Goal: Task Accomplishment & Management: Manage account settings

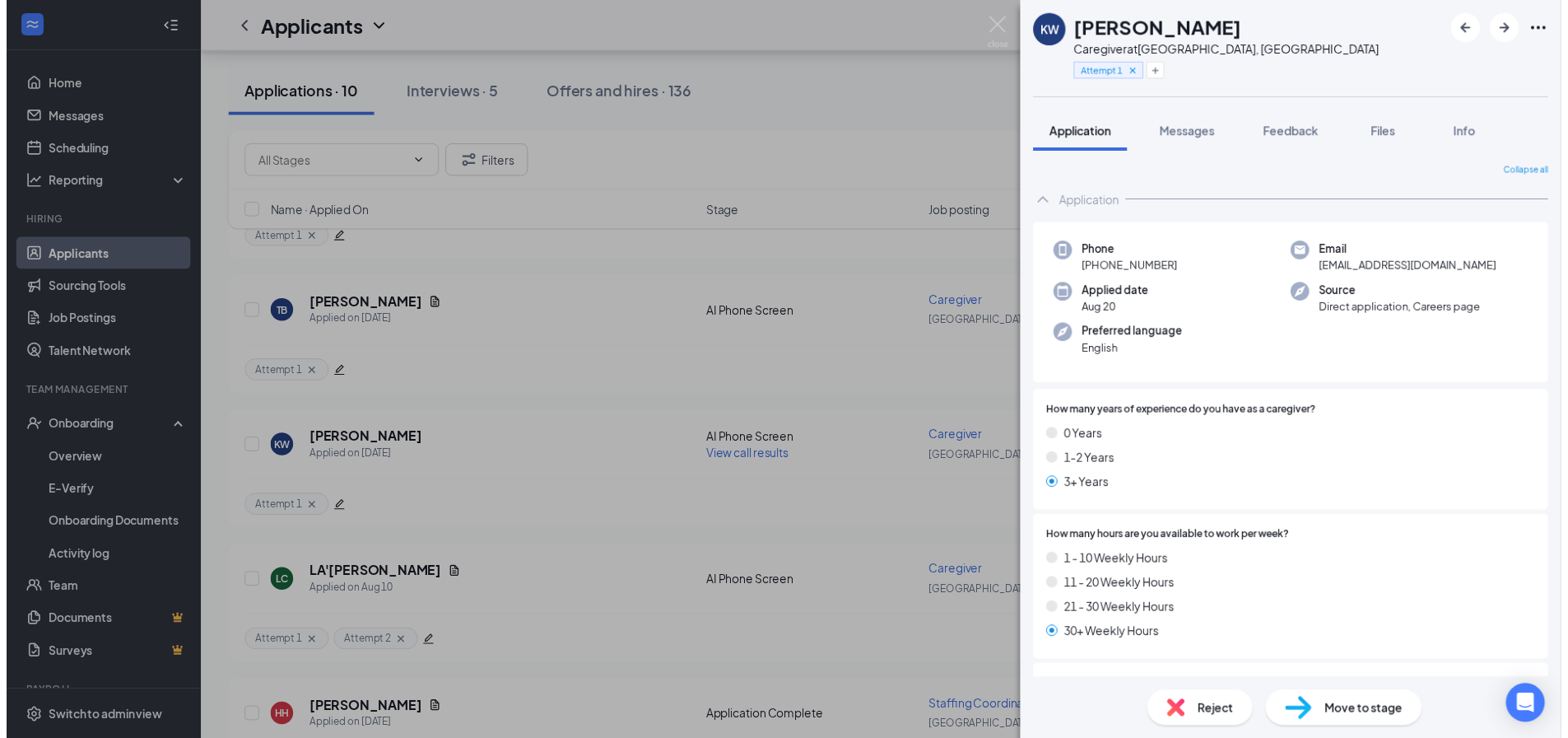
scroll to position [330, 0]
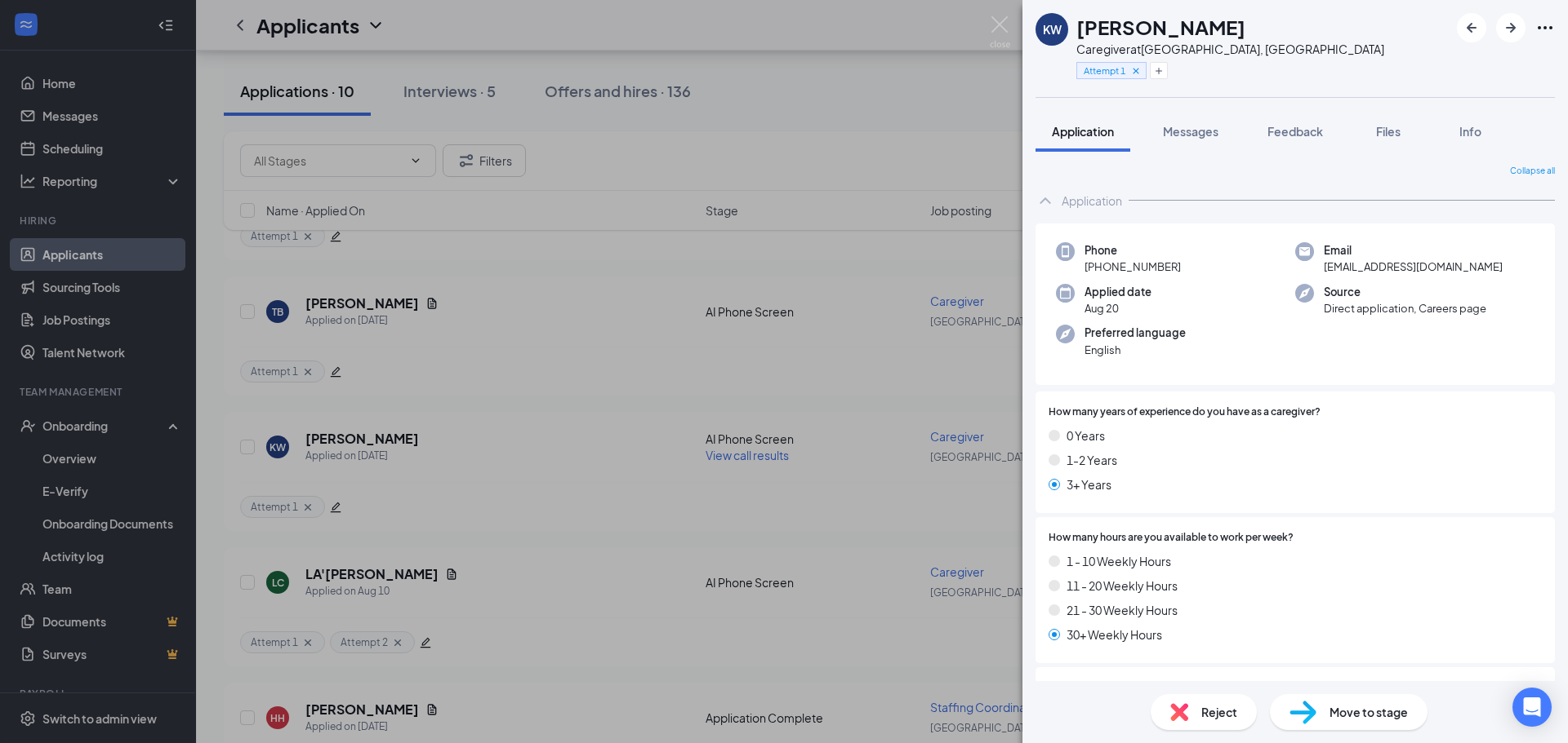
click at [37, 201] on div "KW [PERSON_NAME] Caregiver at [GEOGRAPHIC_DATA], [GEOGRAPHIC_DATA] Attempt 1 Ap…" at bounding box center [784, 372] width 1568 height 743
click at [68, 236] on li "Hiring Applicants Sourcing Tools Job Postings Talent Network" at bounding box center [98, 291] width 196 height 155
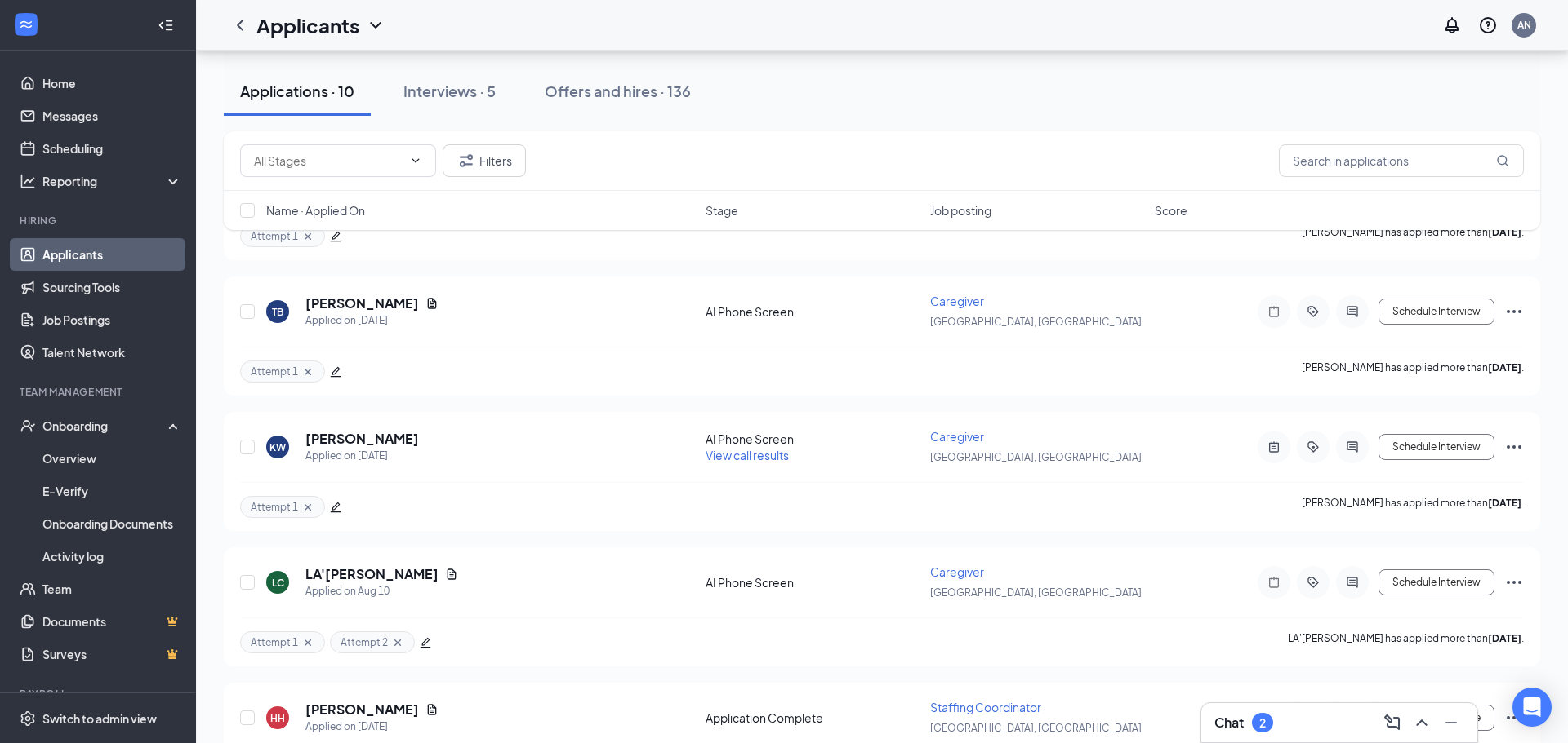
click at [76, 253] on link "Applicants" at bounding box center [112, 254] width 140 height 32
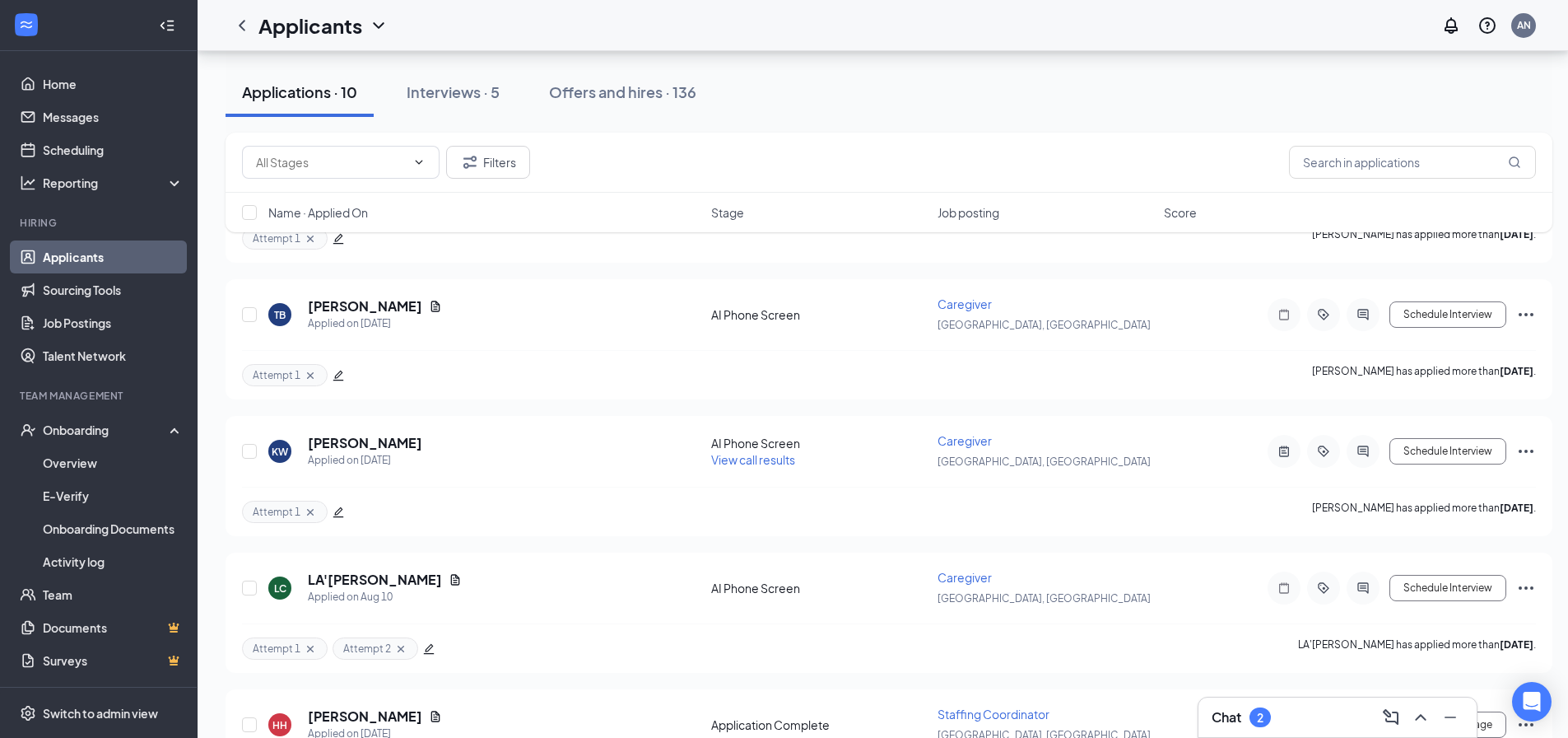
click at [77, 256] on link "Applicants" at bounding box center [112, 257] width 141 height 33
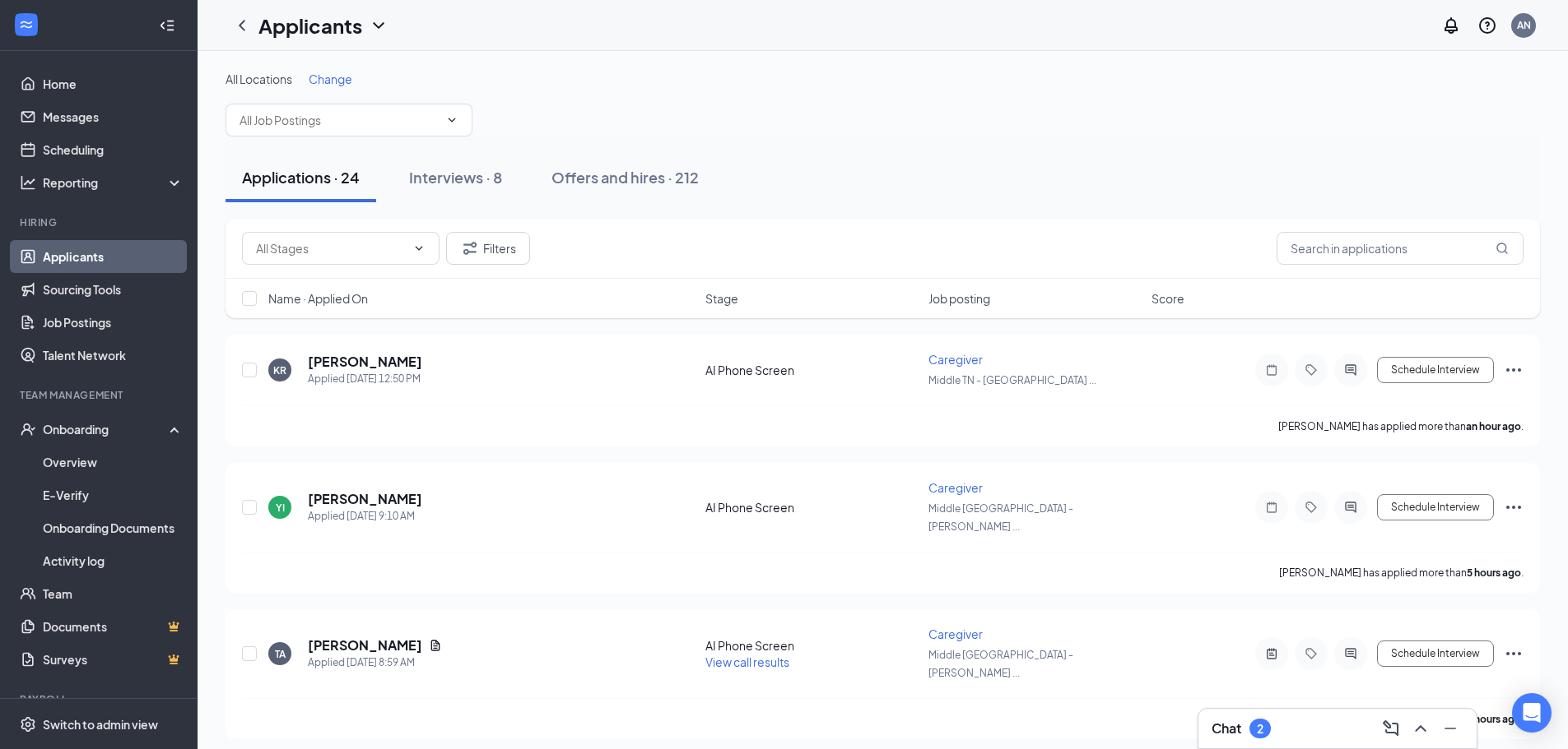
click at [334, 81] on span "Change" at bounding box center [330, 79] width 43 height 15
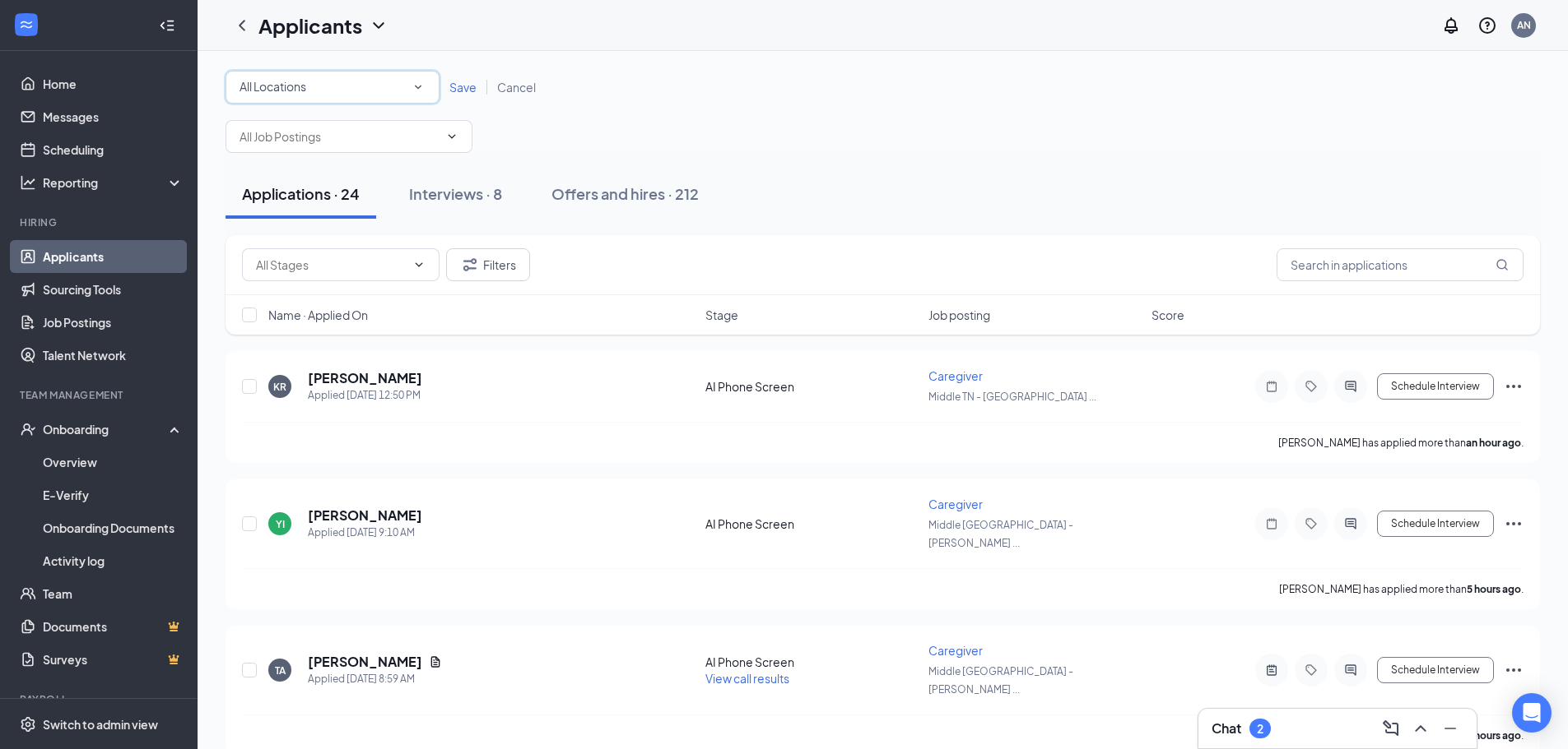
click at [334, 81] on div "All Locations" at bounding box center [332, 87] width 186 height 20
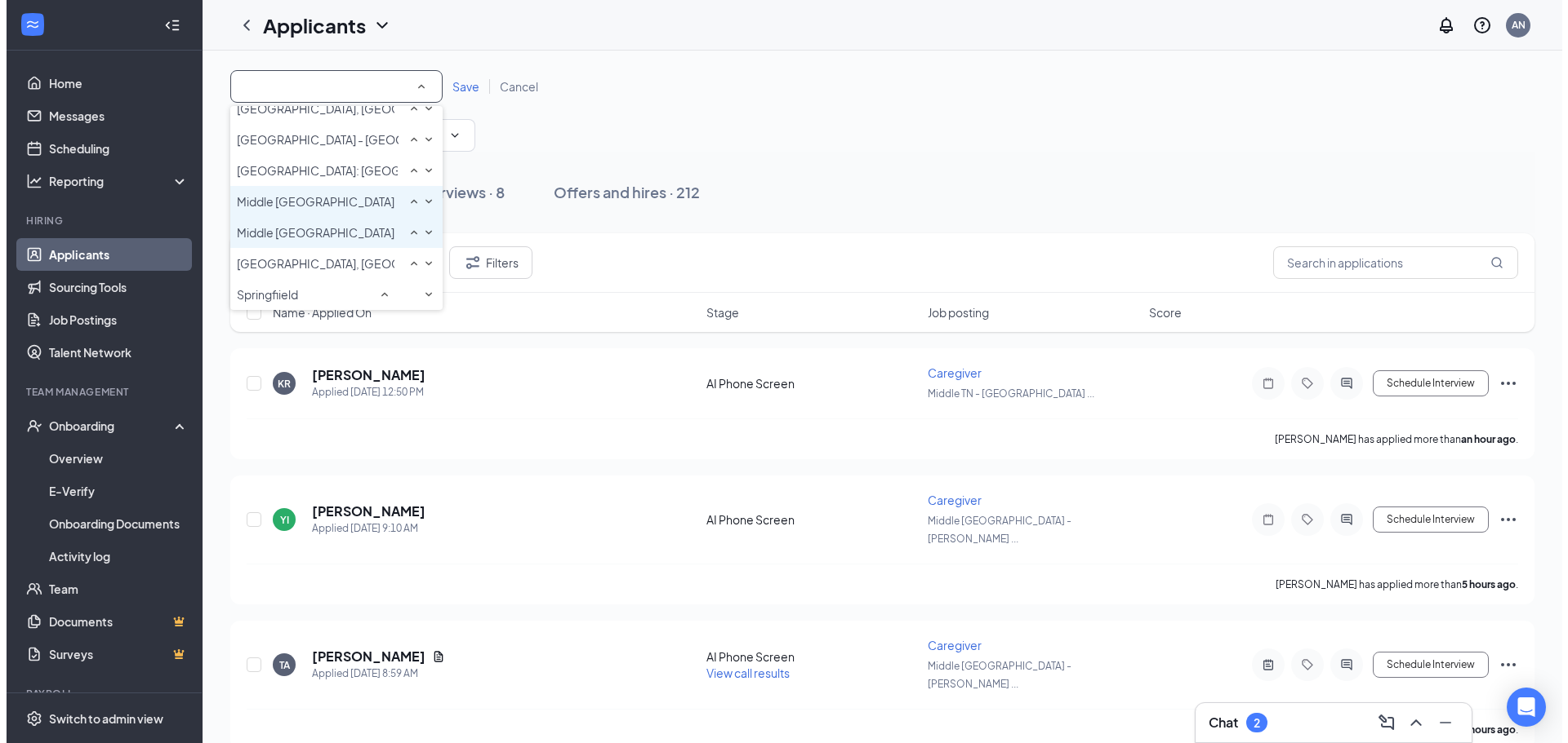
scroll to position [227, 0]
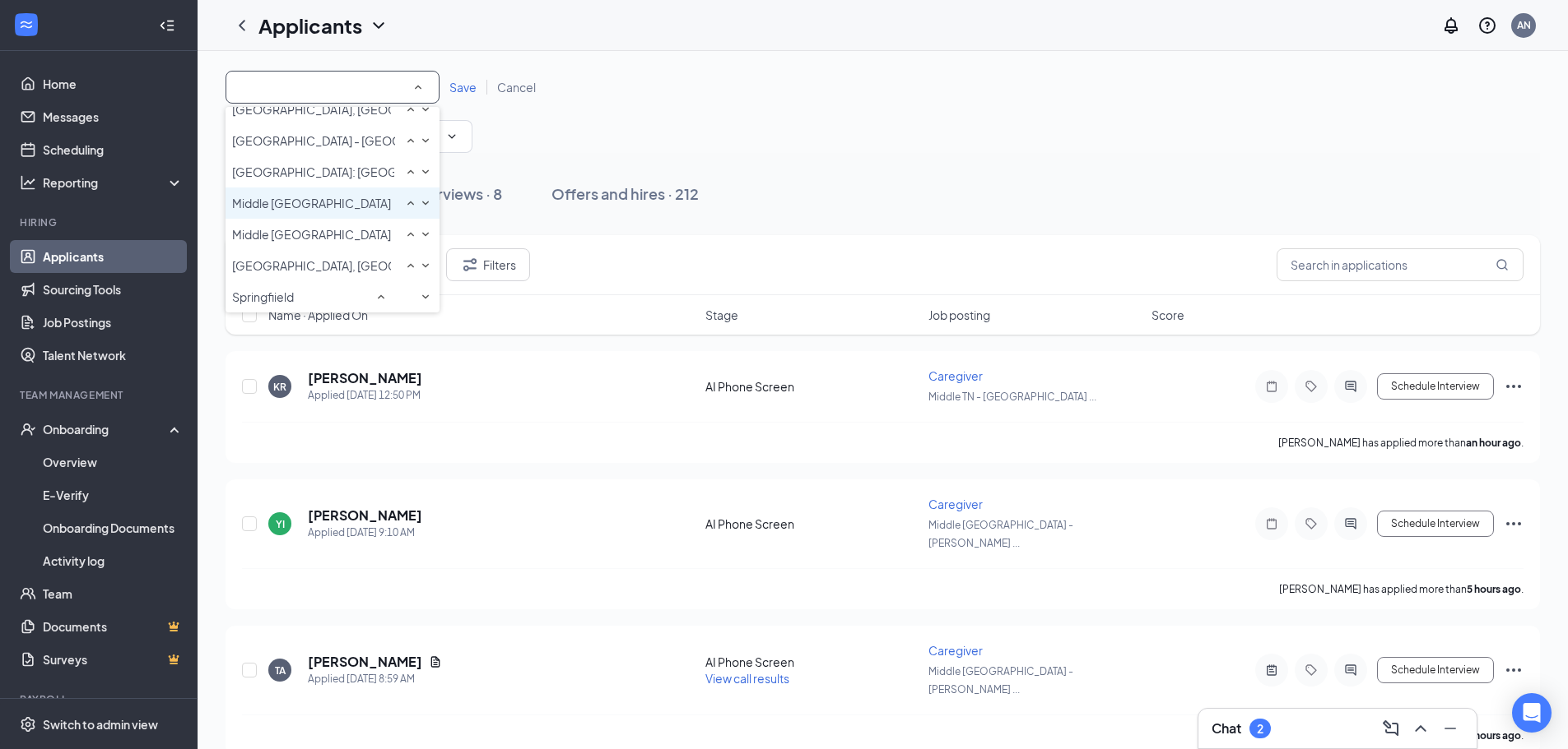
click at [351, 196] on span "Middle [GEOGRAPHIC_DATA] - [GEOGRAPHIC_DATA]" at bounding box center [376, 203] width 288 height 15
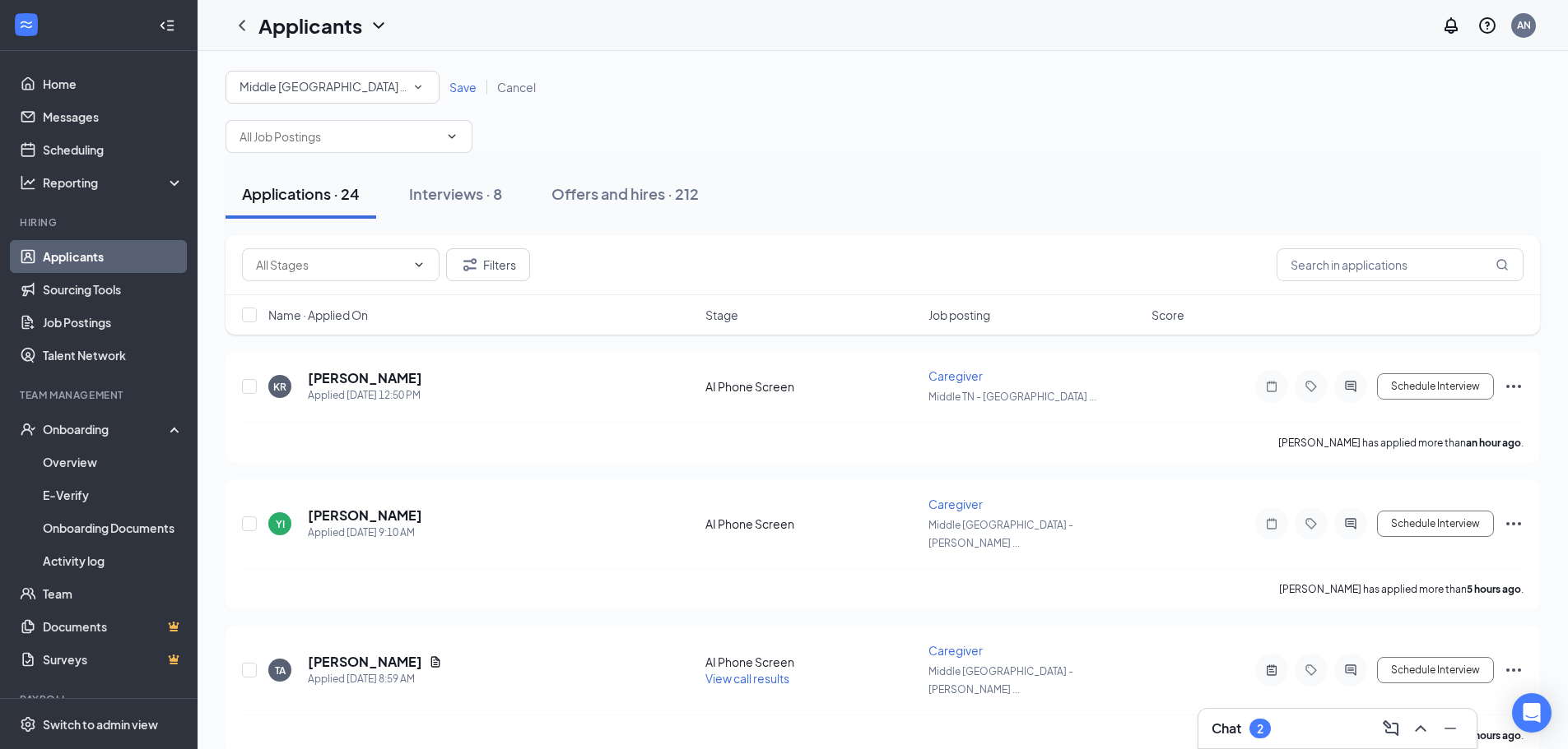
click at [463, 87] on span "Save" at bounding box center [463, 87] width 28 height 15
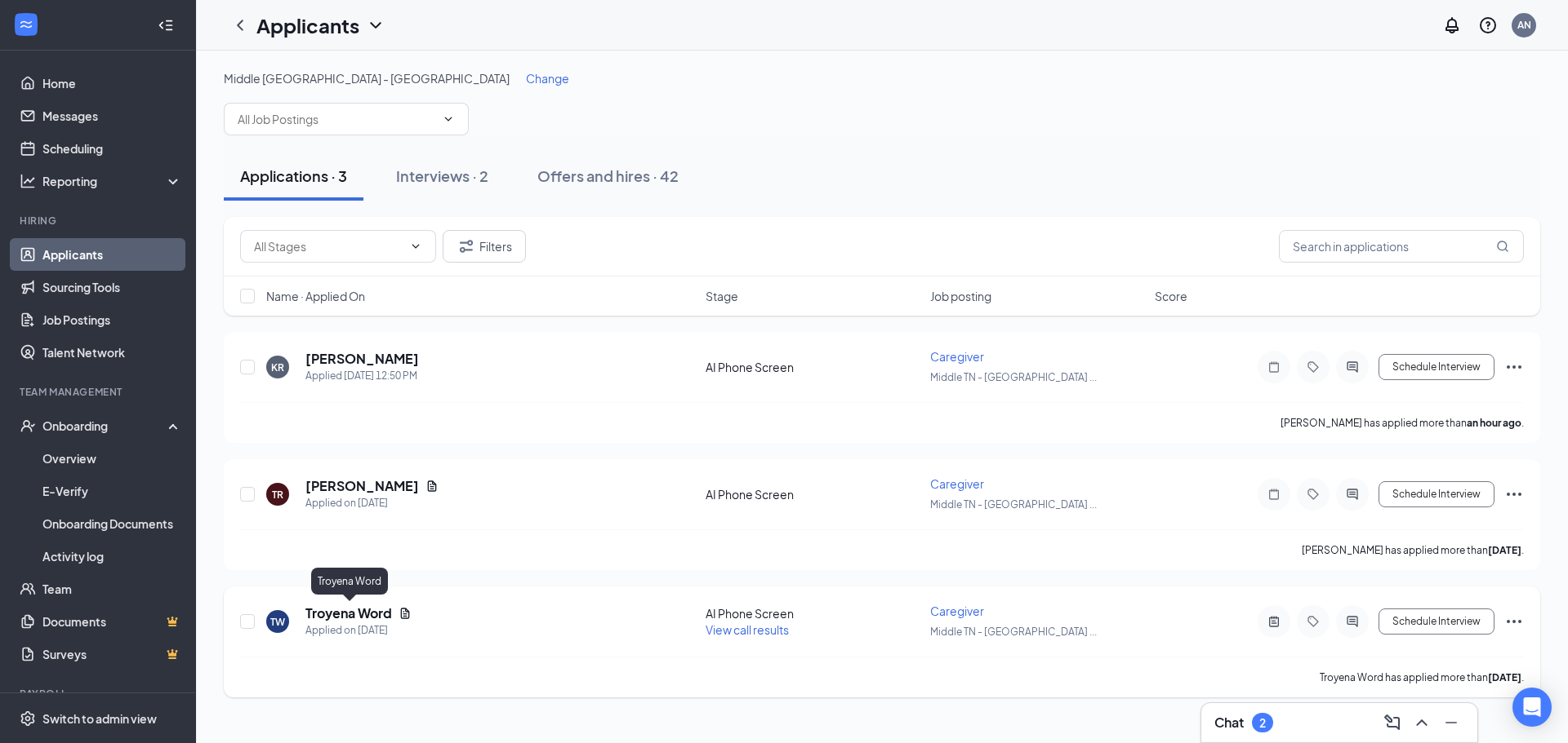
click at [343, 615] on h5 "Troyena Word" at bounding box center [348, 614] width 86 height 18
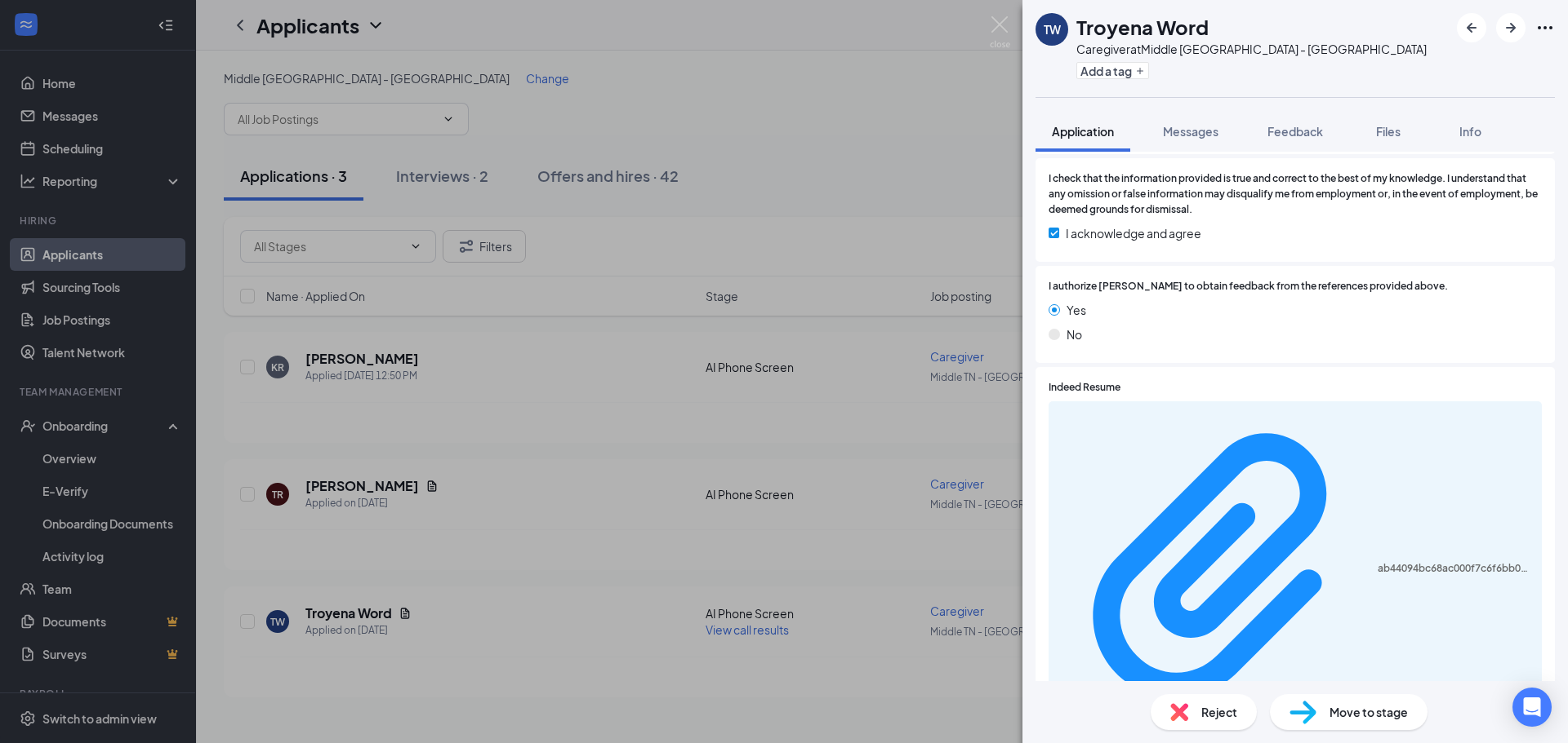
scroll to position [2390, 0]
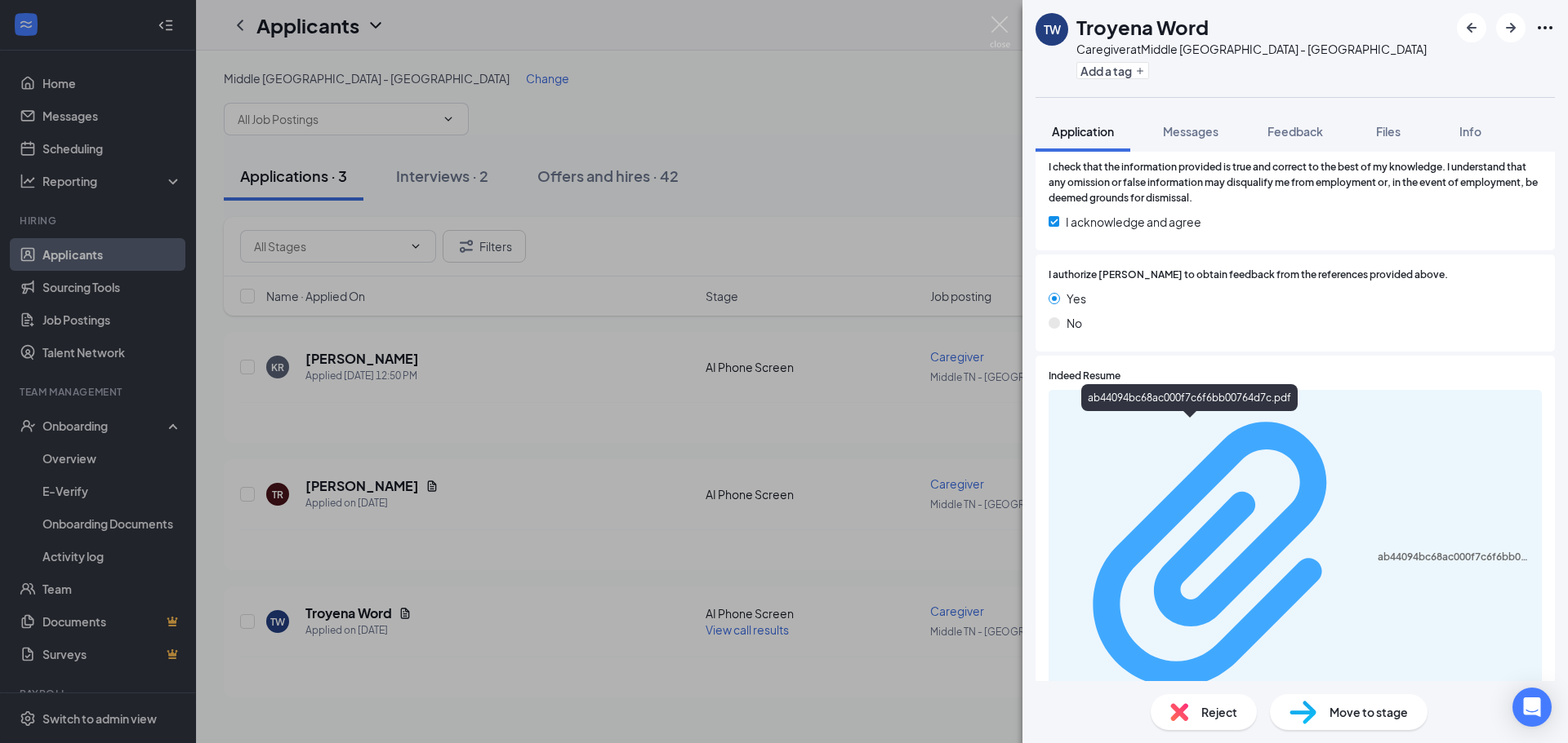
click at [1377, 550] on div "ab44094bc68ac000f7c6f6bb00764d7c.pdf" at bounding box center [1455, 556] width 155 height 13
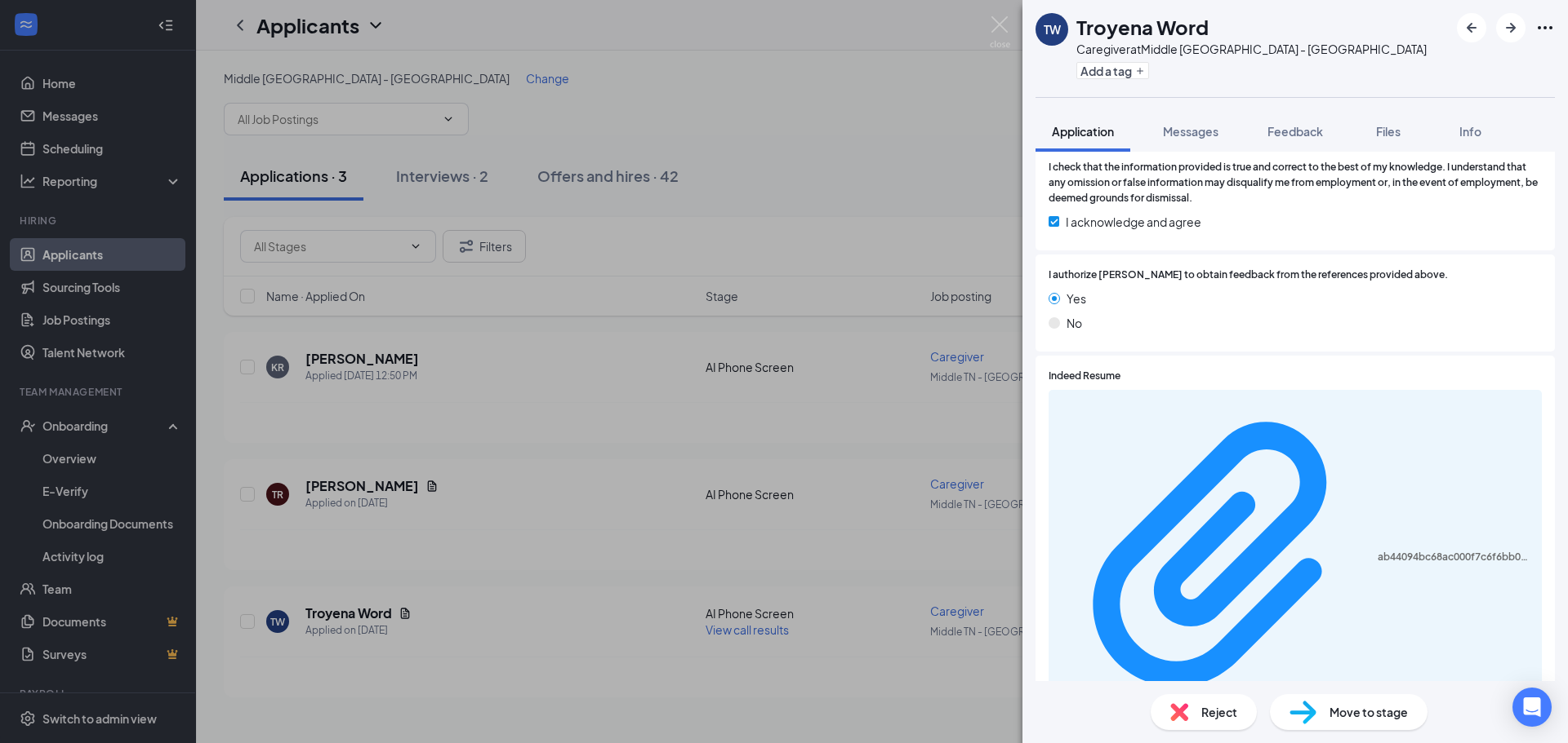
scroll to position [2384, 0]
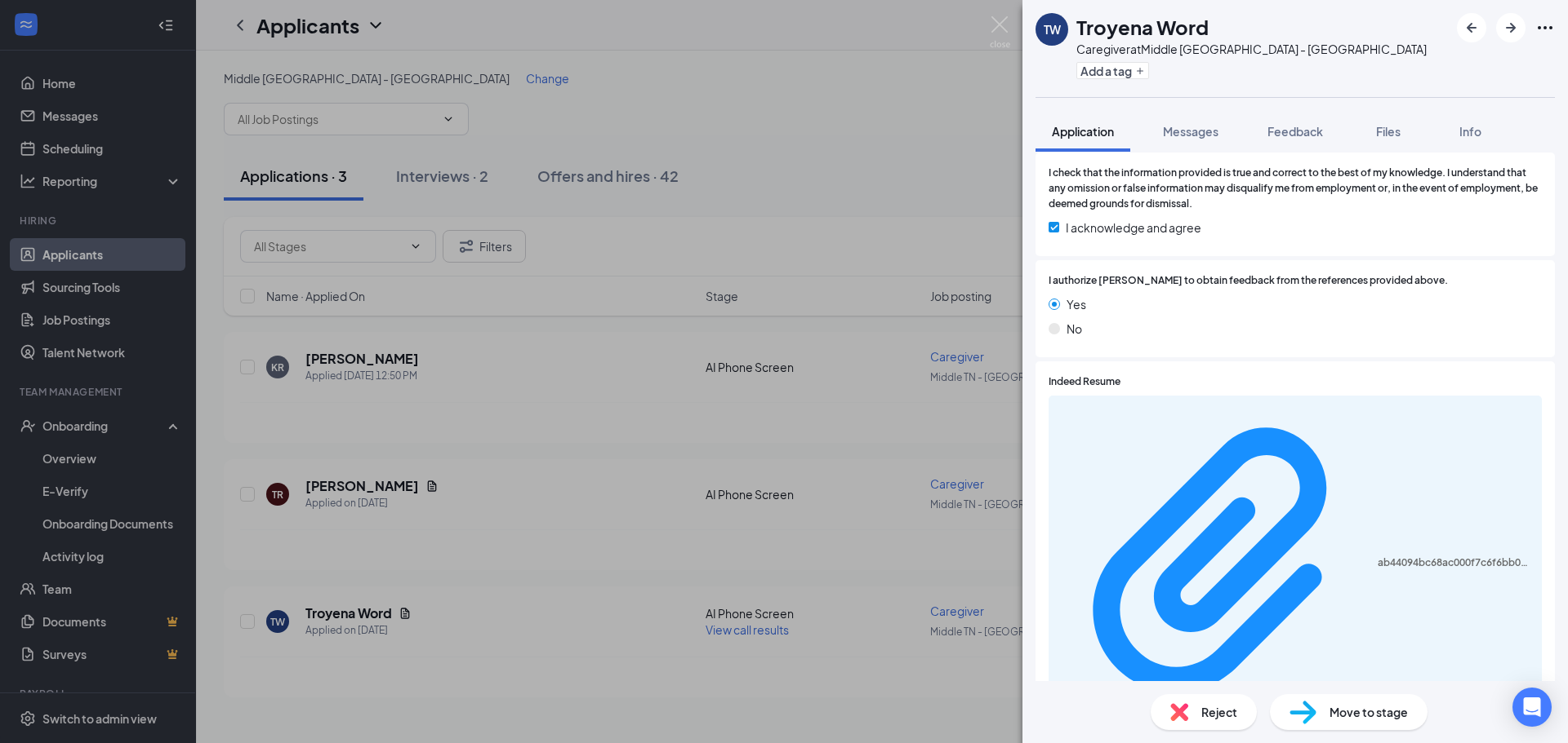
click at [843, 151] on div "TW Troyena Word Caregiver at [GEOGRAPHIC_DATA] - [GEOGRAPHIC_DATA] Add a tag Ap…" at bounding box center [784, 372] width 1568 height 743
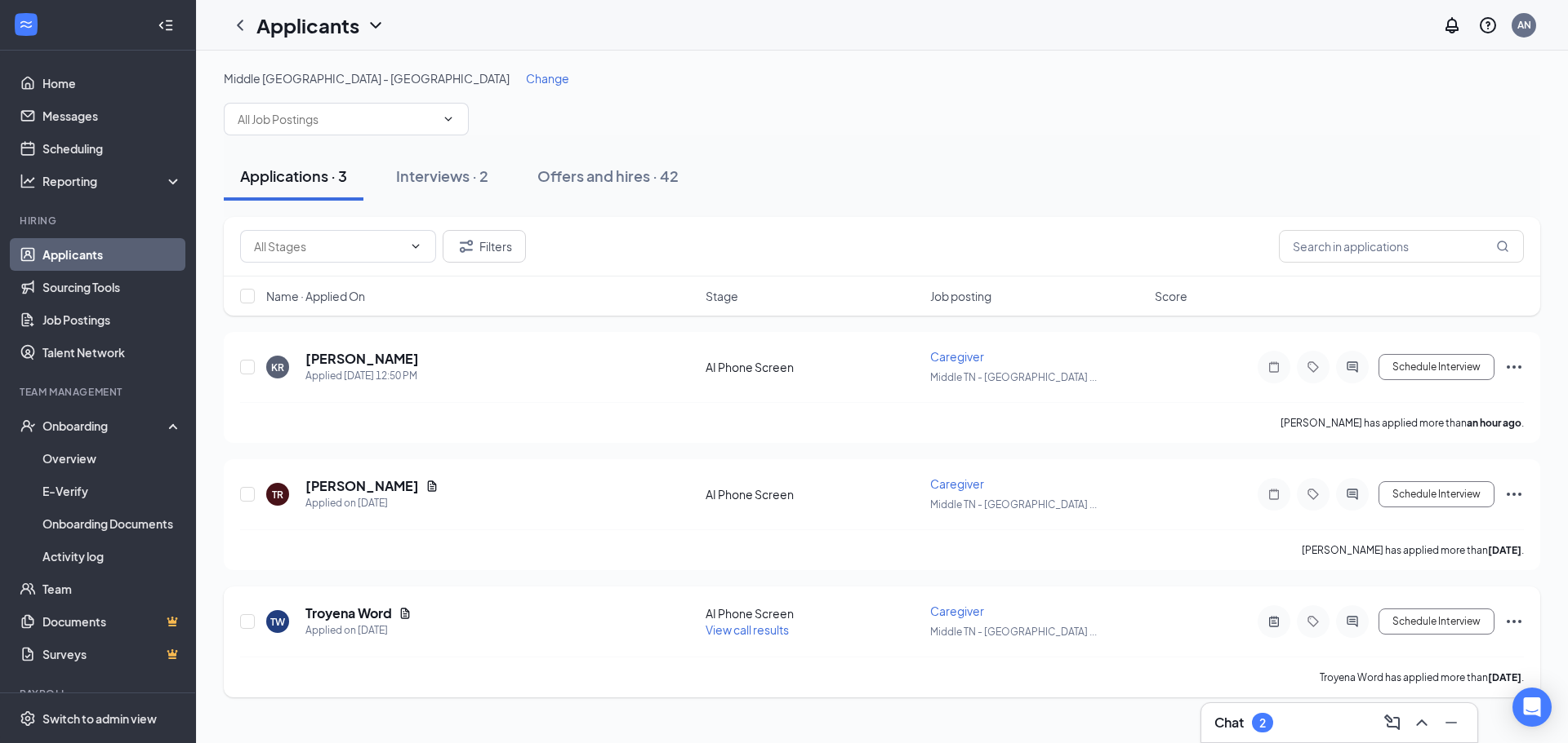
click at [764, 627] on span "View call results" at bounding box center [746, 630] width 83 height 15
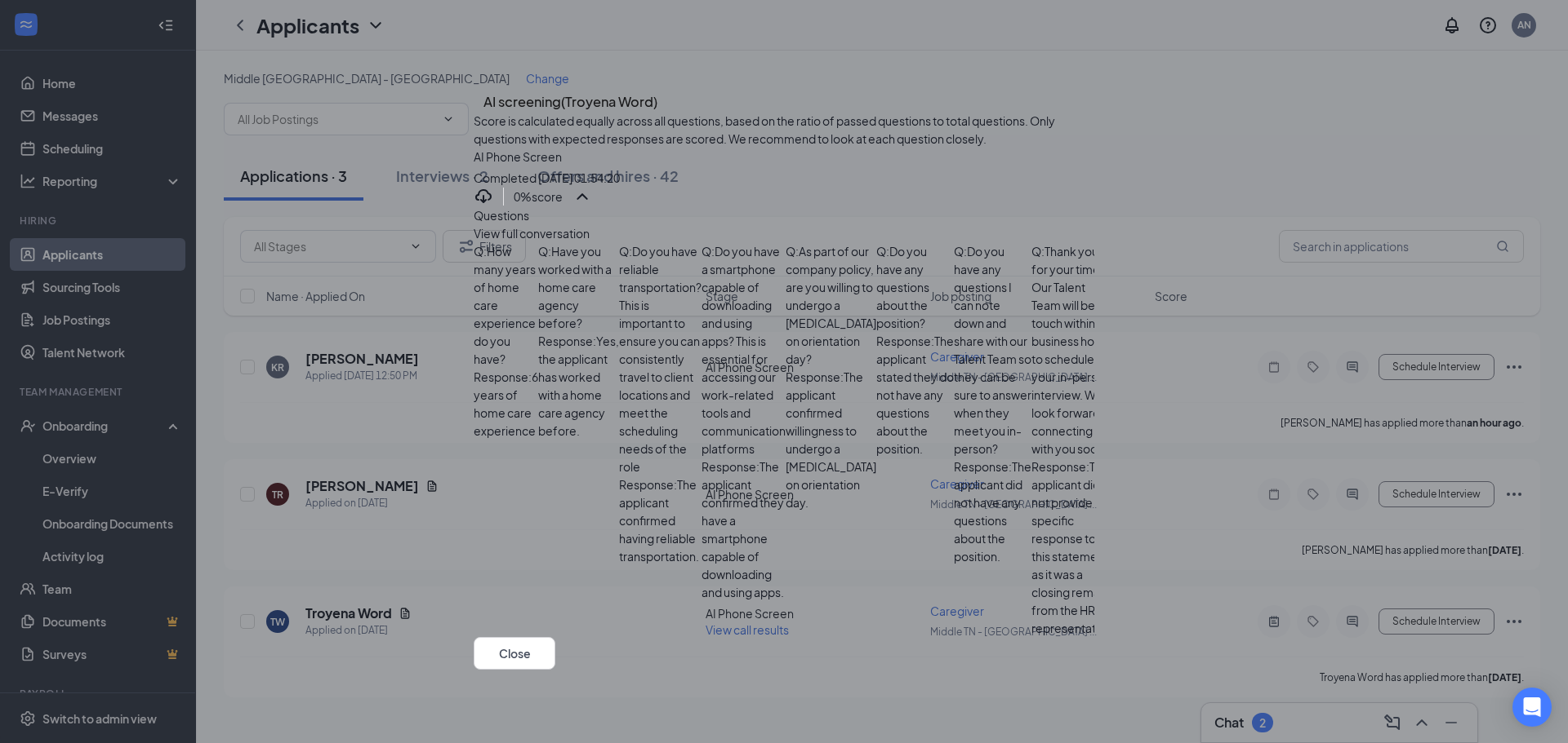
scroll to position [478, 0]
click at [473, 87] on icon "Cross" at bounding box center [473, 87] width 0 height 0
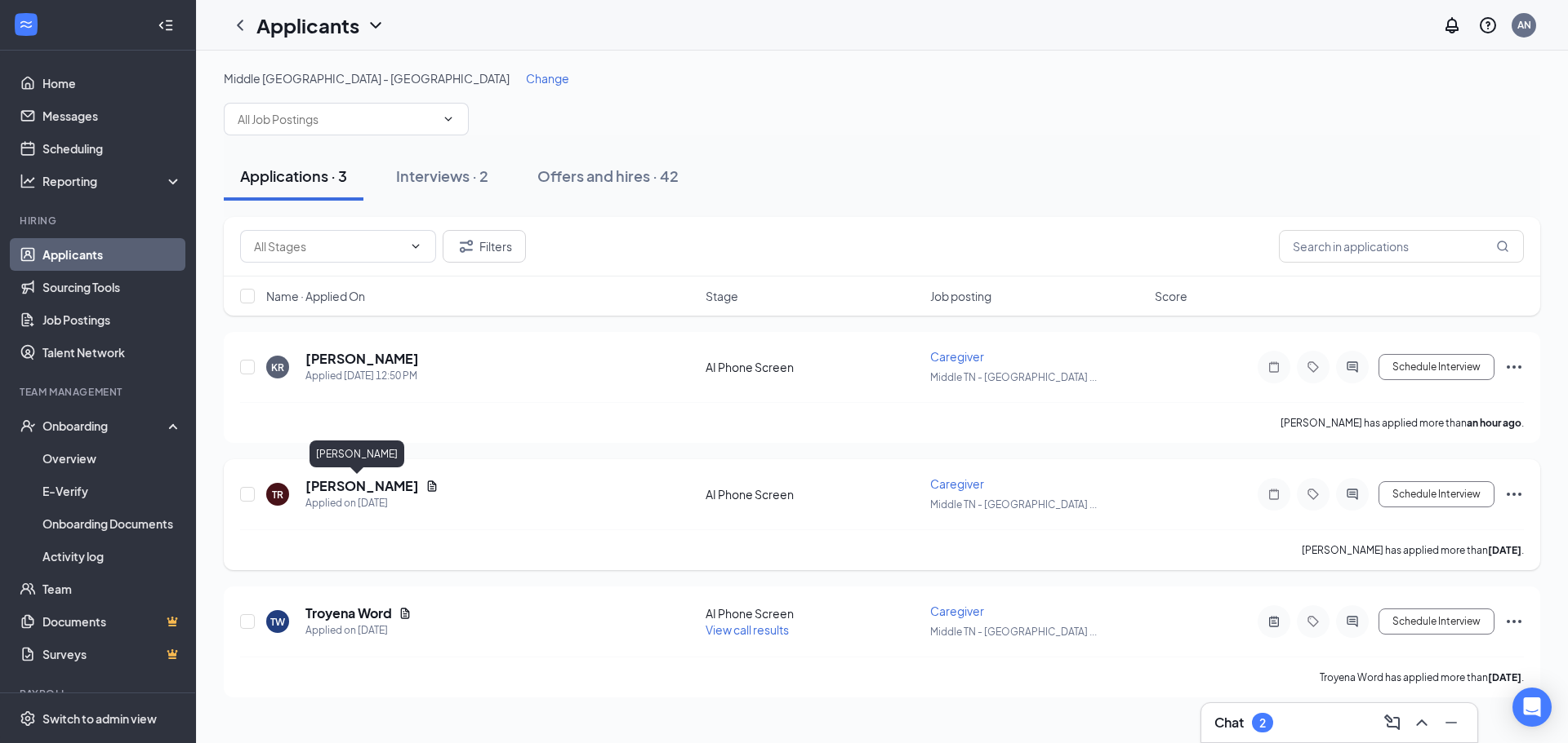
click at [331, 487] on h5 "[PERSON_NAME]" at bounding box center [362, 486] width 113 height 18
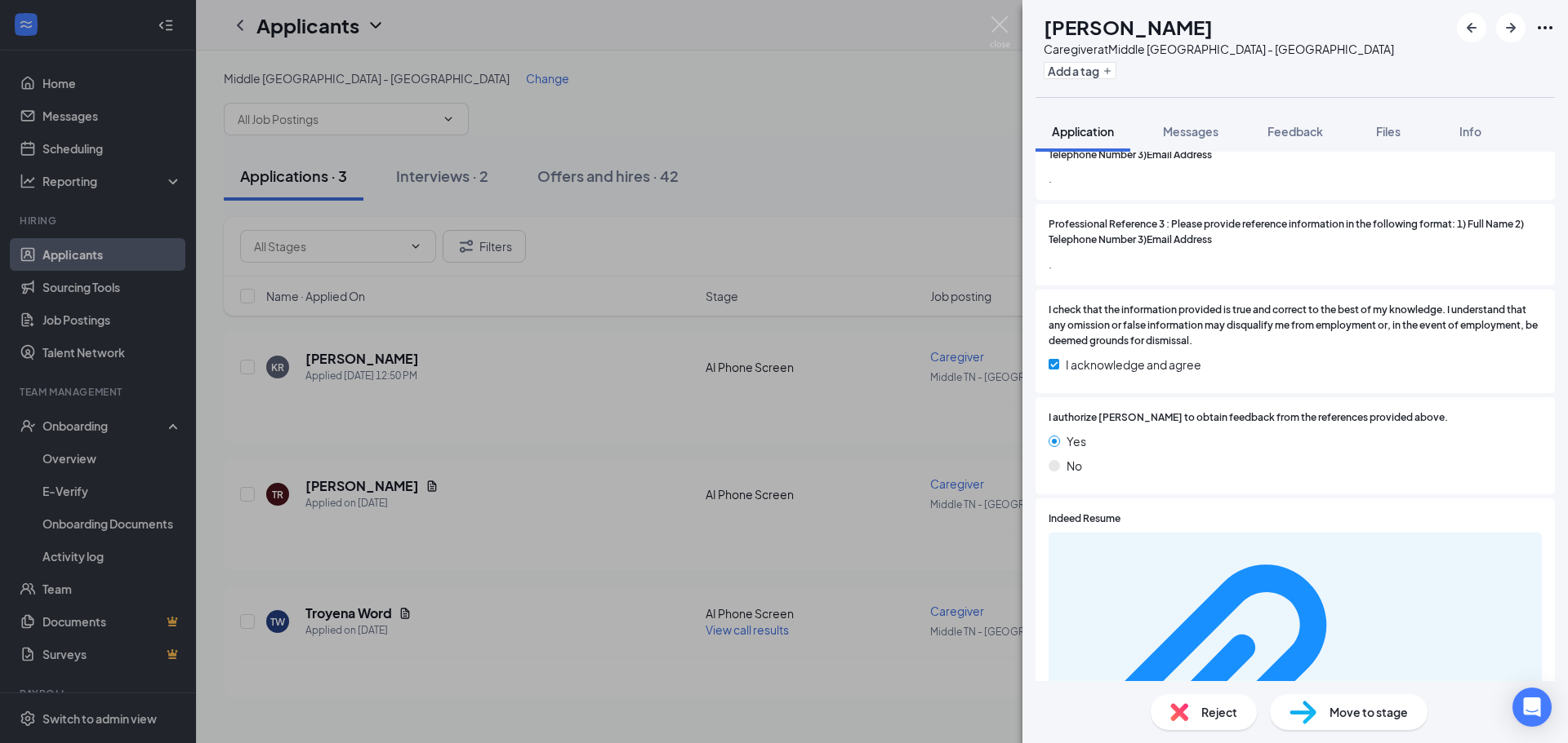
scroll to position [2285, 0]
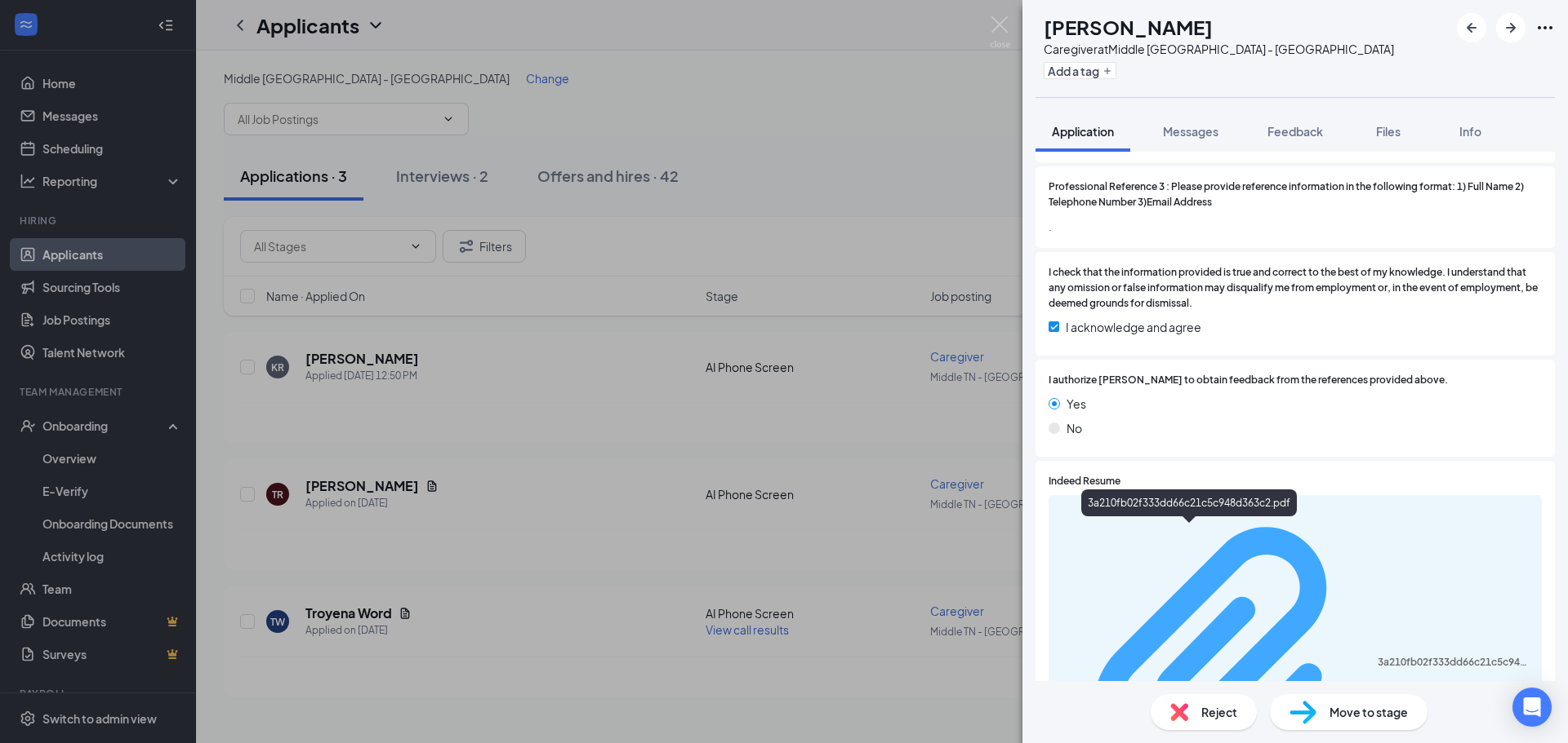
click at [1377, 656] on div "3a210fb02f333dd66c21c5c948d363c2.pdf" at bounding box center [1455, 662] width 155 height 13
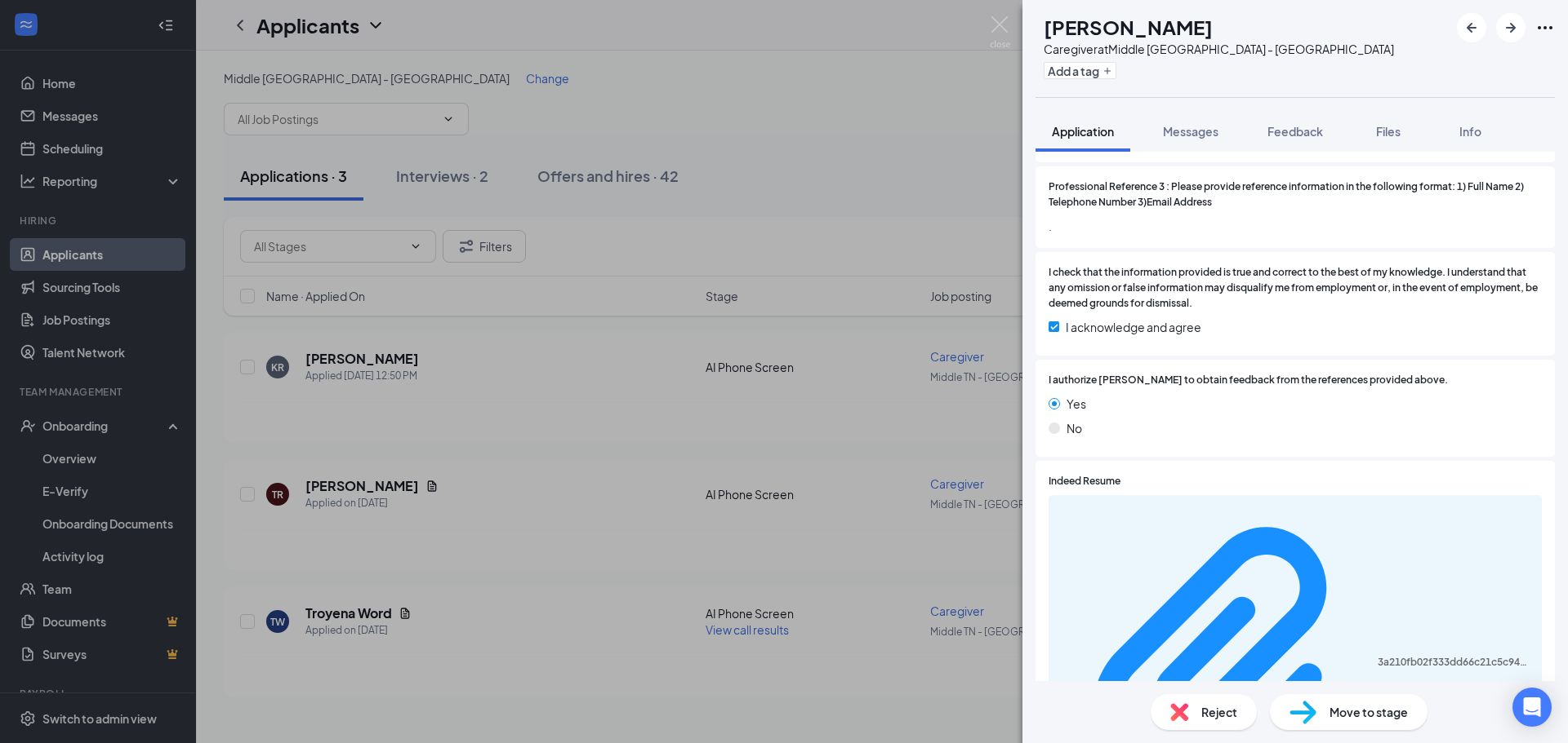
click at [1223, 714] on span "Reject" at bounding box center [1219, 713] width 36 height 18
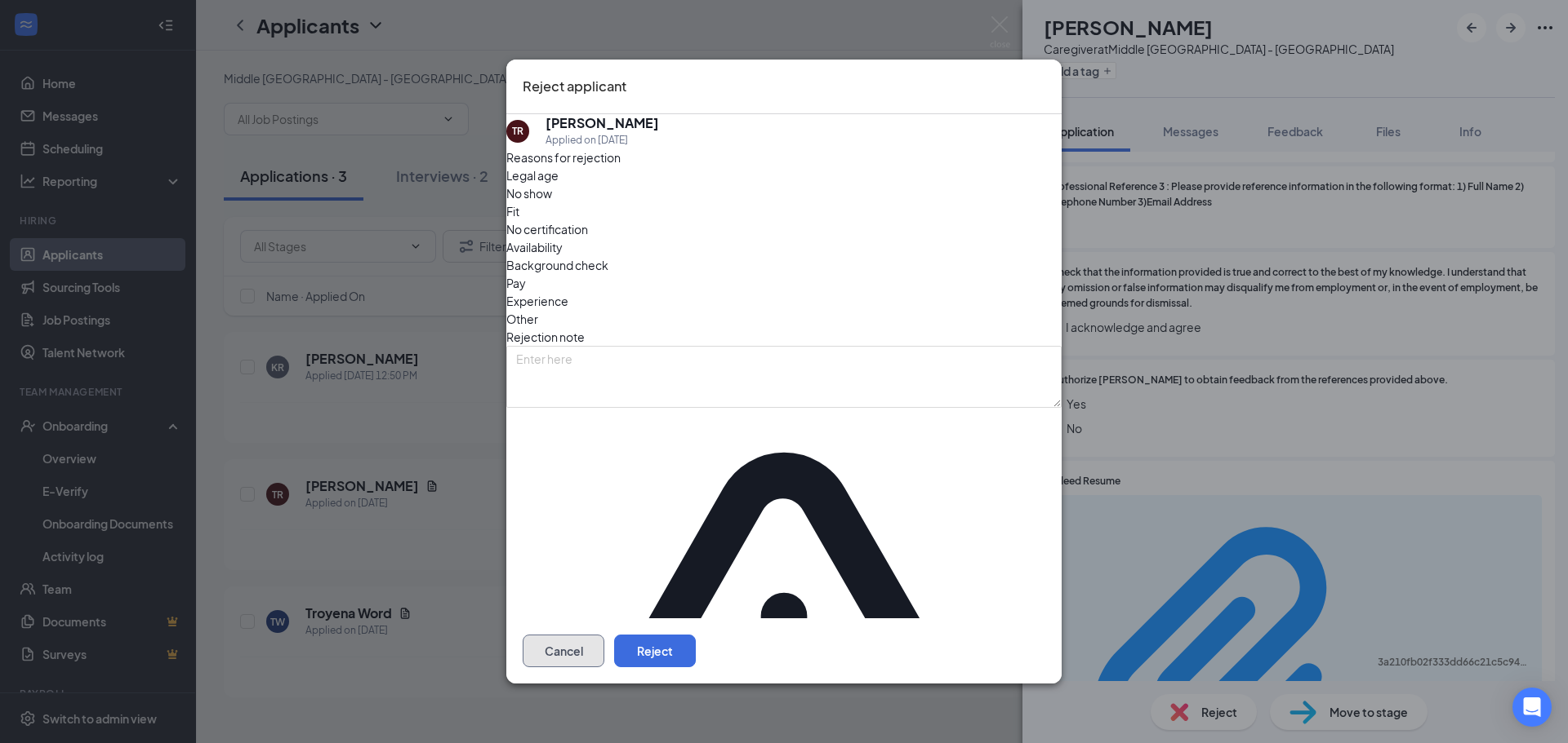
click at [605, 634] on button "Cancel" at bounding box center [562, 650] width 81 height 32
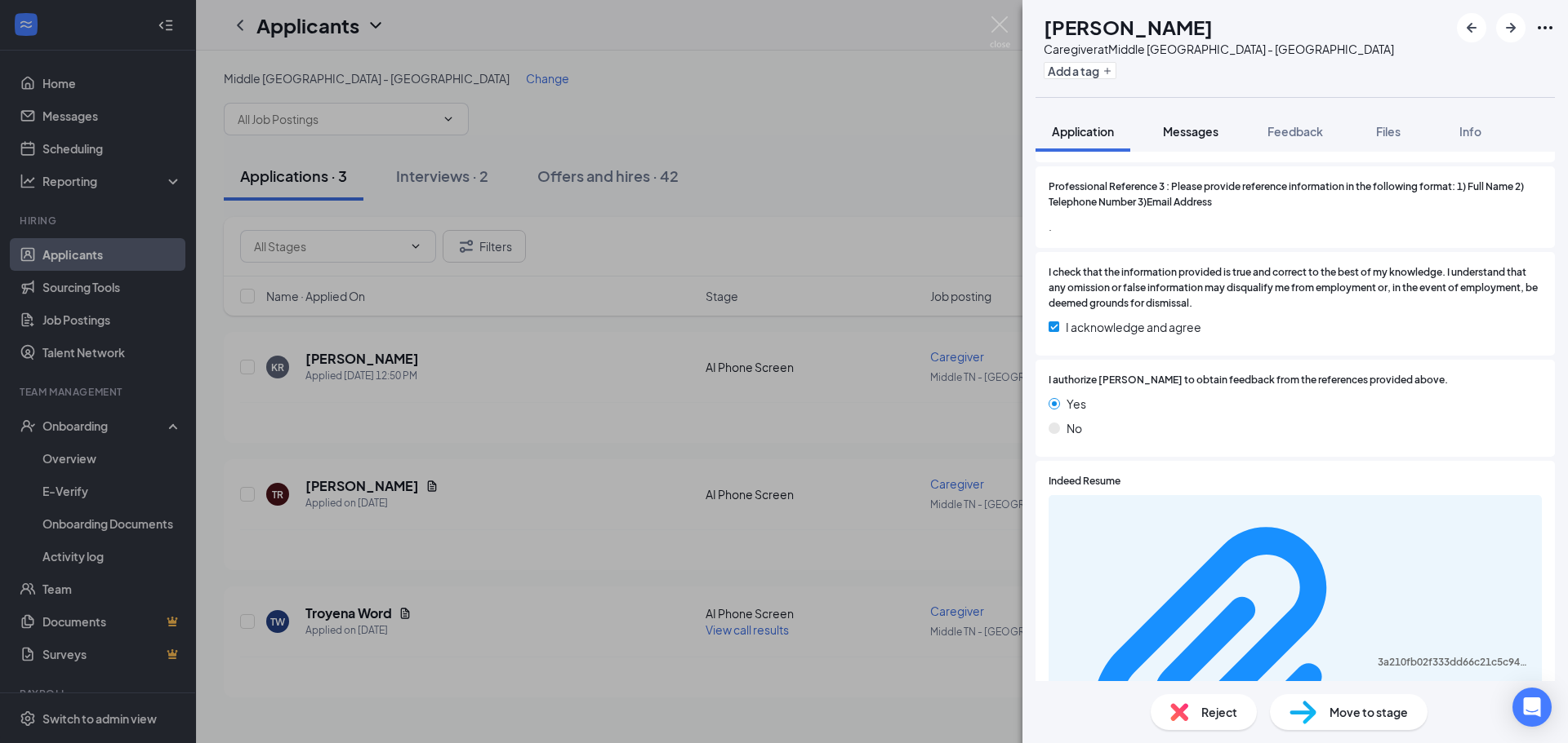
click at [1191, 134] on span "Messages" at bounding box center [1190, 131] width 56 height 15
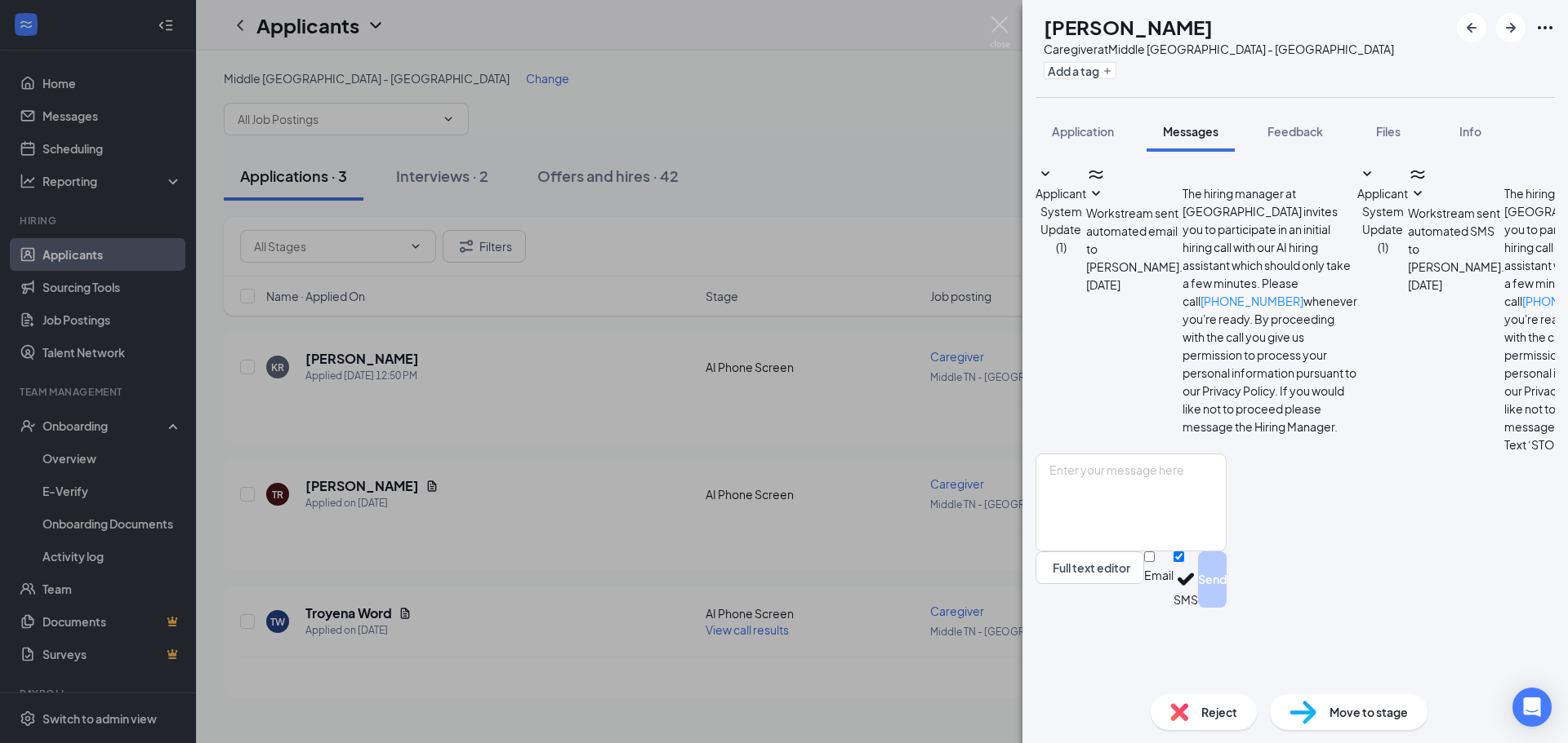
scroll to position [52, 0]
click at [1123, 548] on textarea at bounding box center [1130, 503] width 191 height 98
paste textarea "Thank you for your interest in the Caregiver position at [GEOGRAPHIC_DATA] and …"
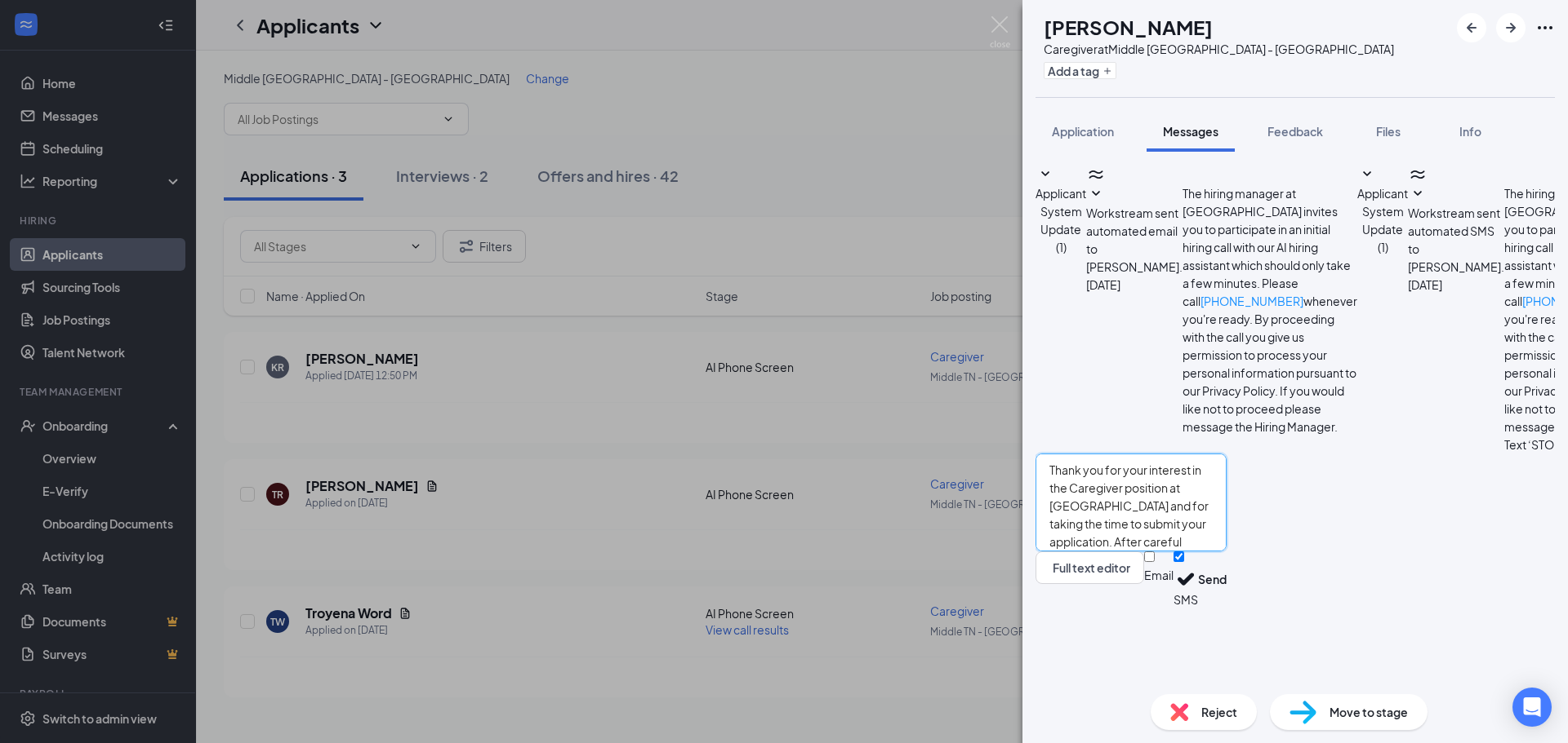
scroll to position [18, 0]
type textarea "Thank you for your interest in the Caregiver position at [GEOGRAPHIC_DATA] and …"
click at [1154, 562] on input "Email" at bounding box center [1148, 556] width 11 height 11
checkbox input "true"
click at [1227, 613] on button "Send" at bounding box center [1212, 582] width 28 height 62
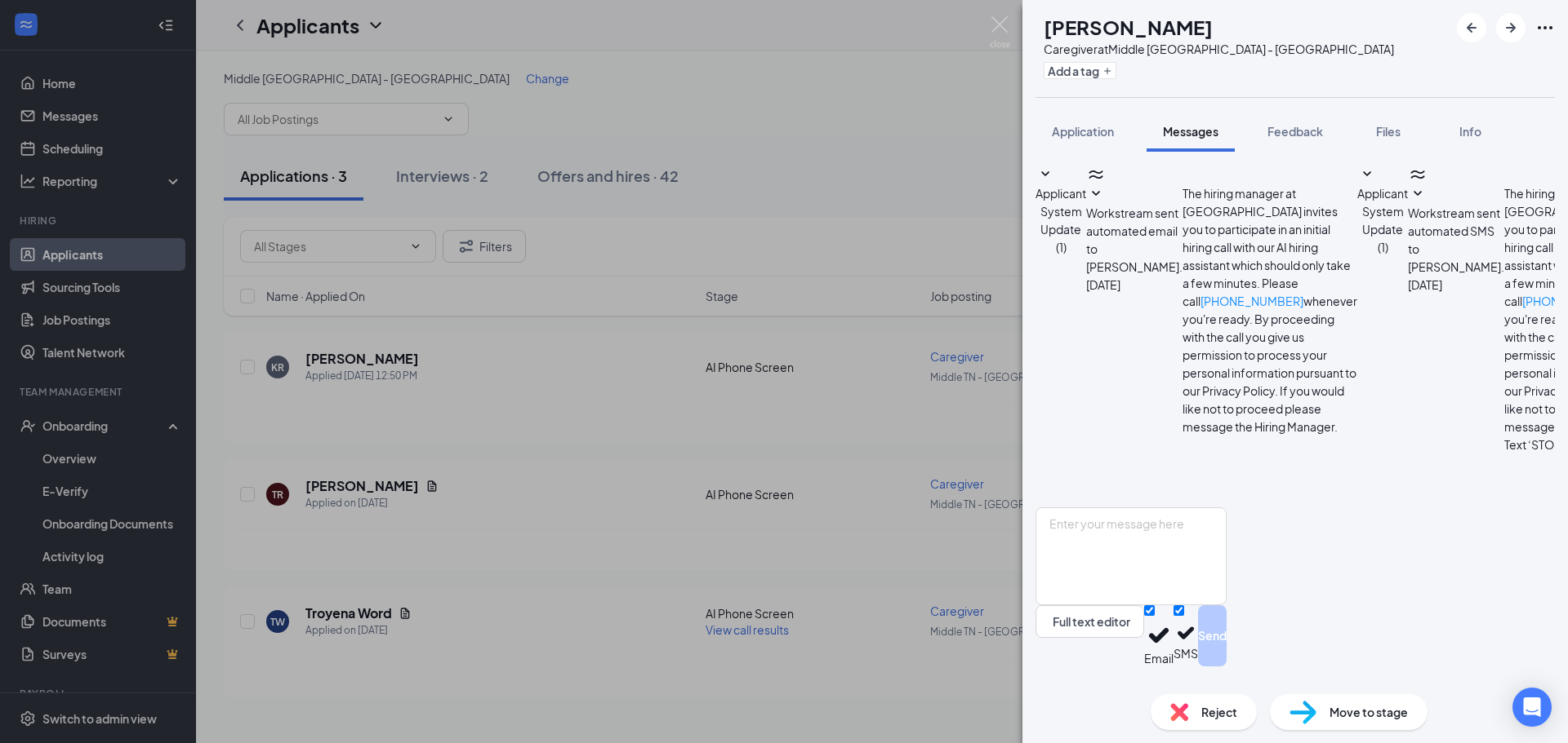
scroll to position [512, 0]
click at [1218, 711] on span "Reject" at bounding box center [1219, 713] width 36 height 18
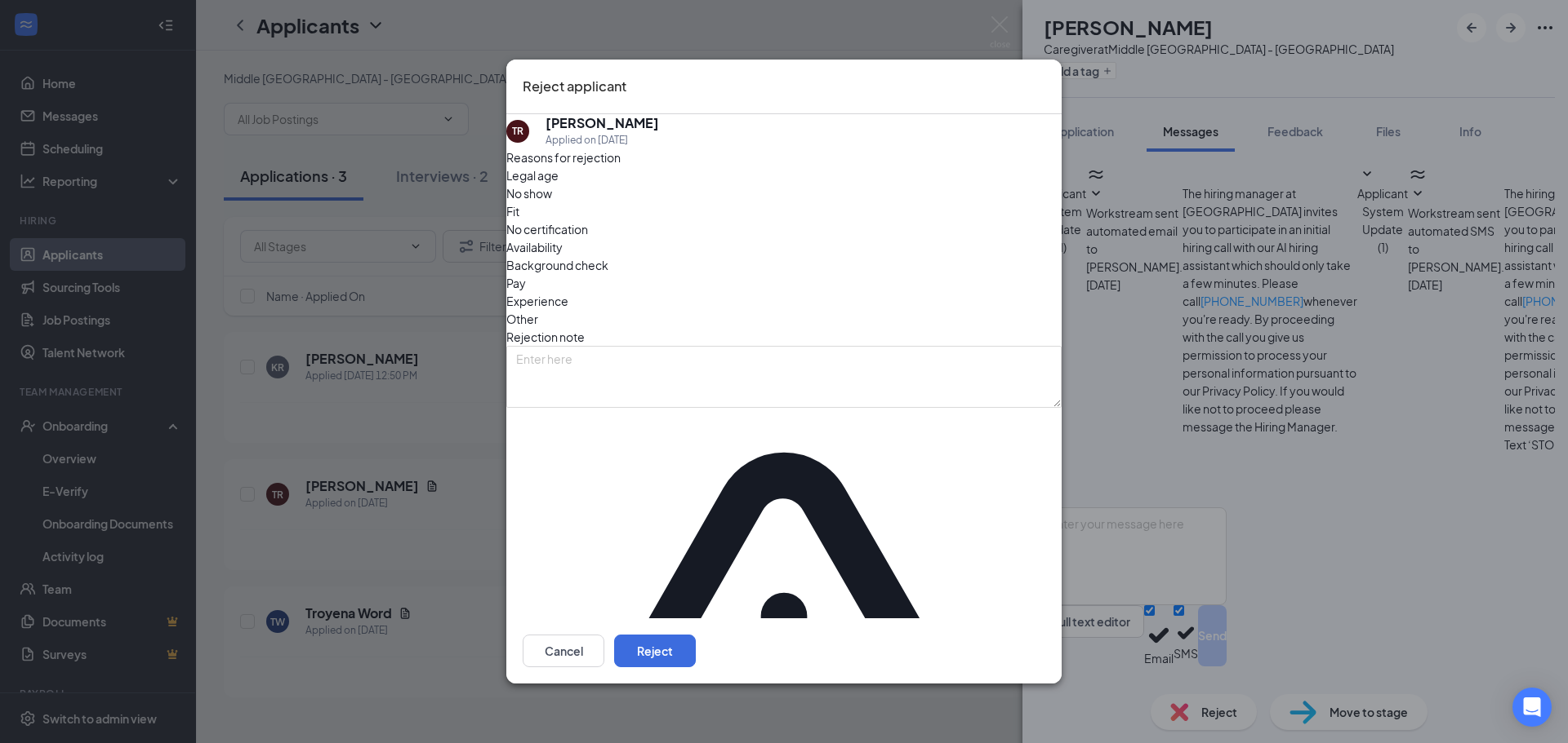
click at [568, 304] on span "Experience" at bounding box center [537, 301] width 62 height 18
click at [695, 639] on button "Reject" at bounding box center [654, 650] width 81 height 32
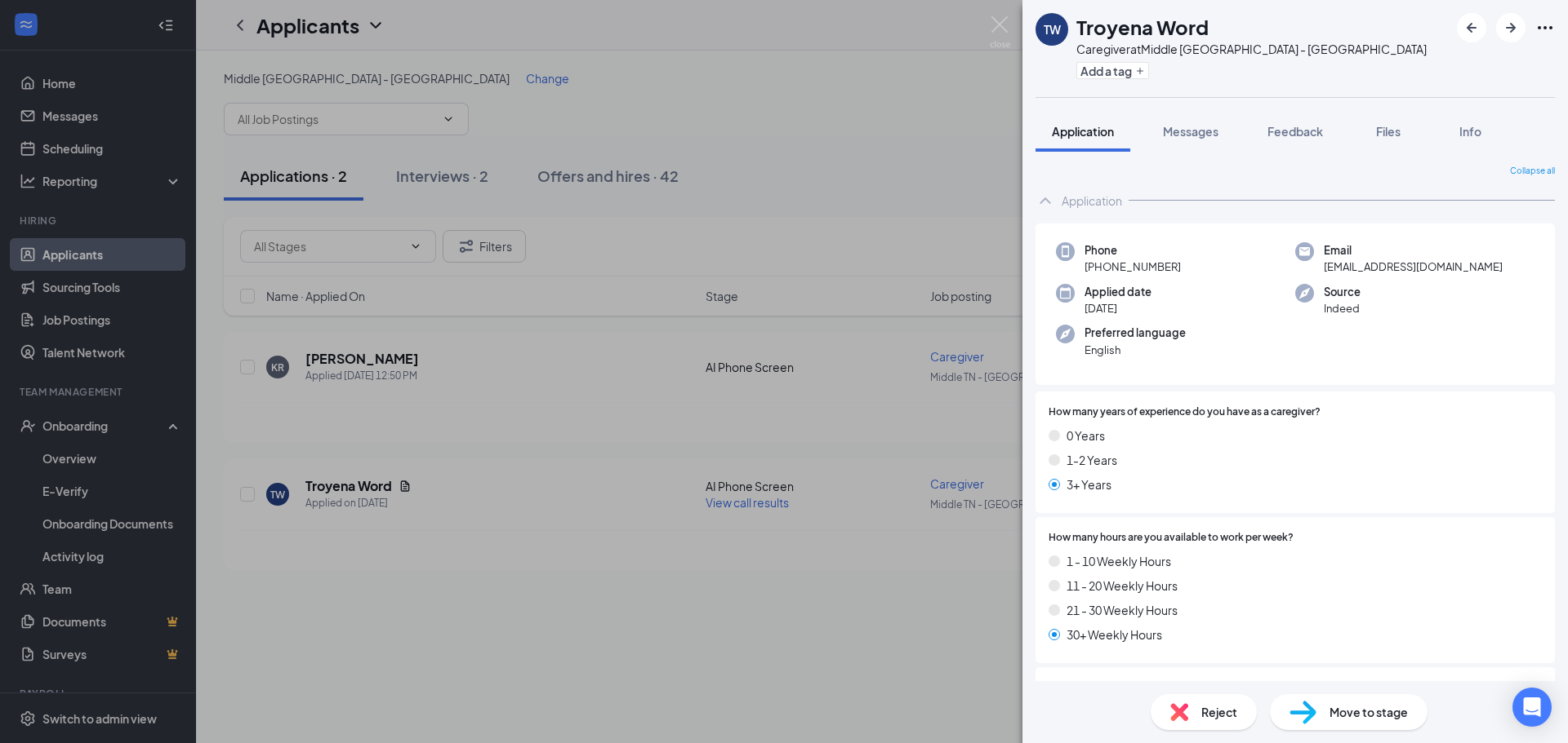
click at [828, 163] on div "TW Troyena Word Caregiver at [GEOGRAPHIC_DATA] - [GEOGRAPHIC_DATA] Add a tag Ap…" at bounding box center [784, 372] width 1568 height 743
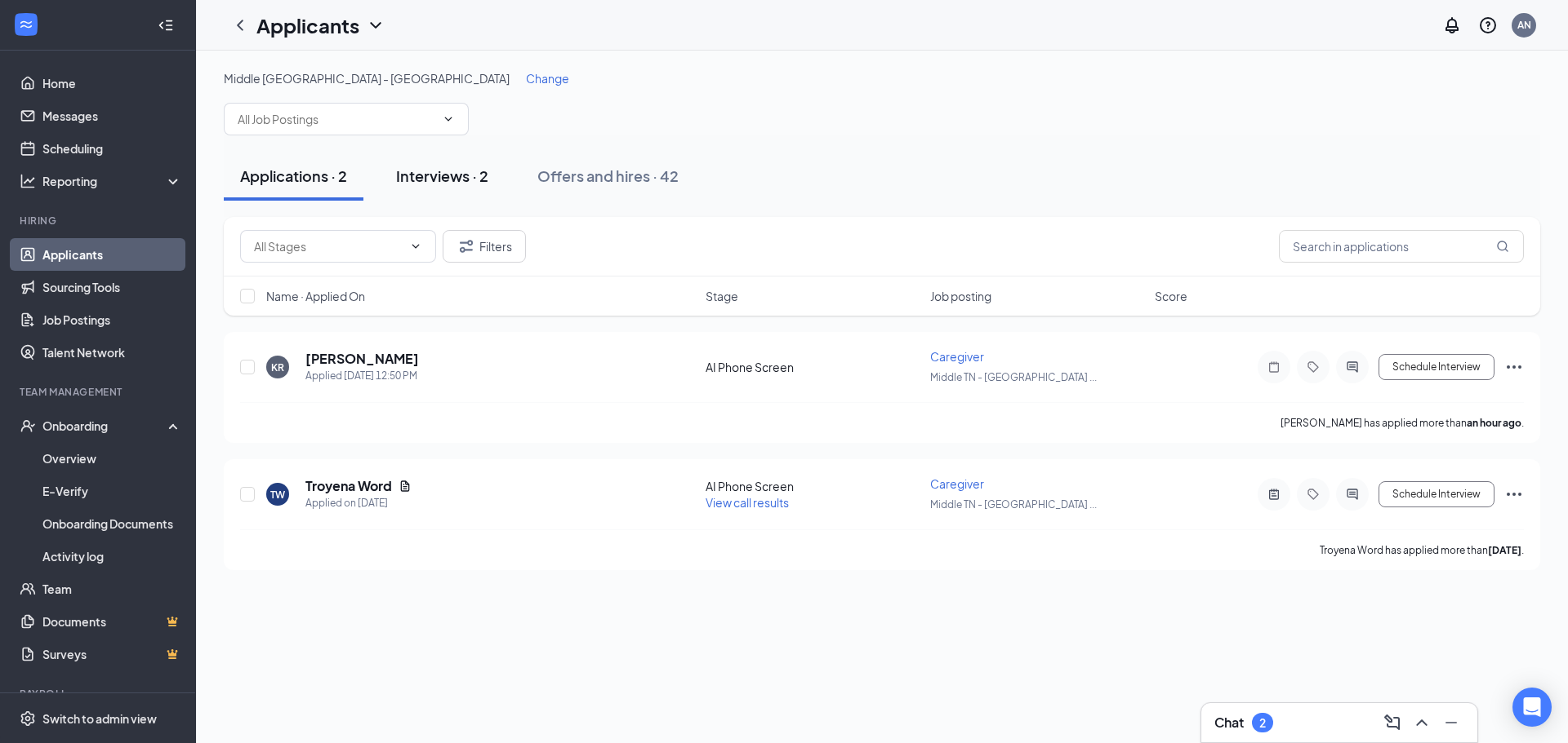
click at [447, 174] on div "Interviews · 2" at bounding box center [442, 175] width 92 height 21
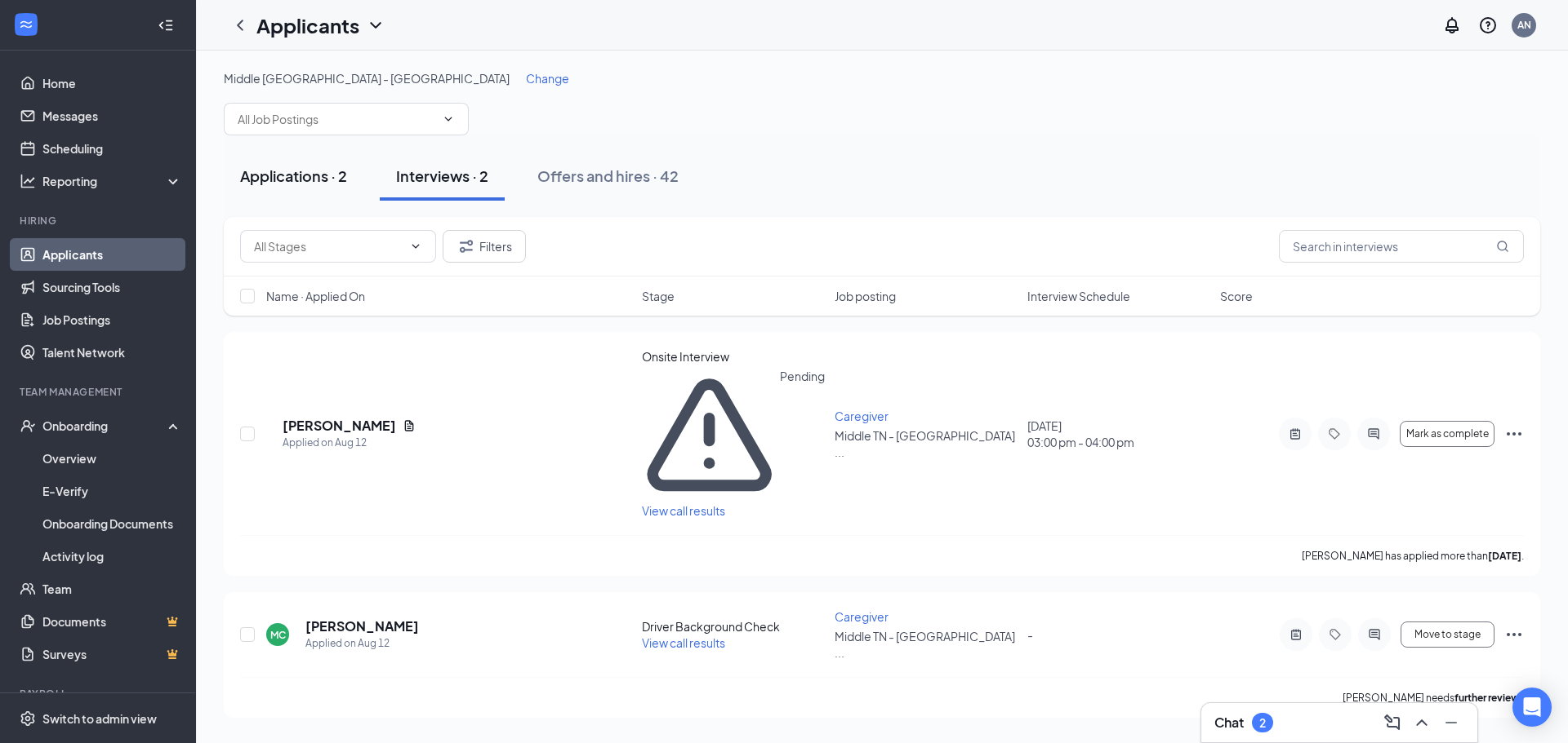
click at [289, 165] on div "Applications · 2" at bounding box center [292, 175] width 107 height 21
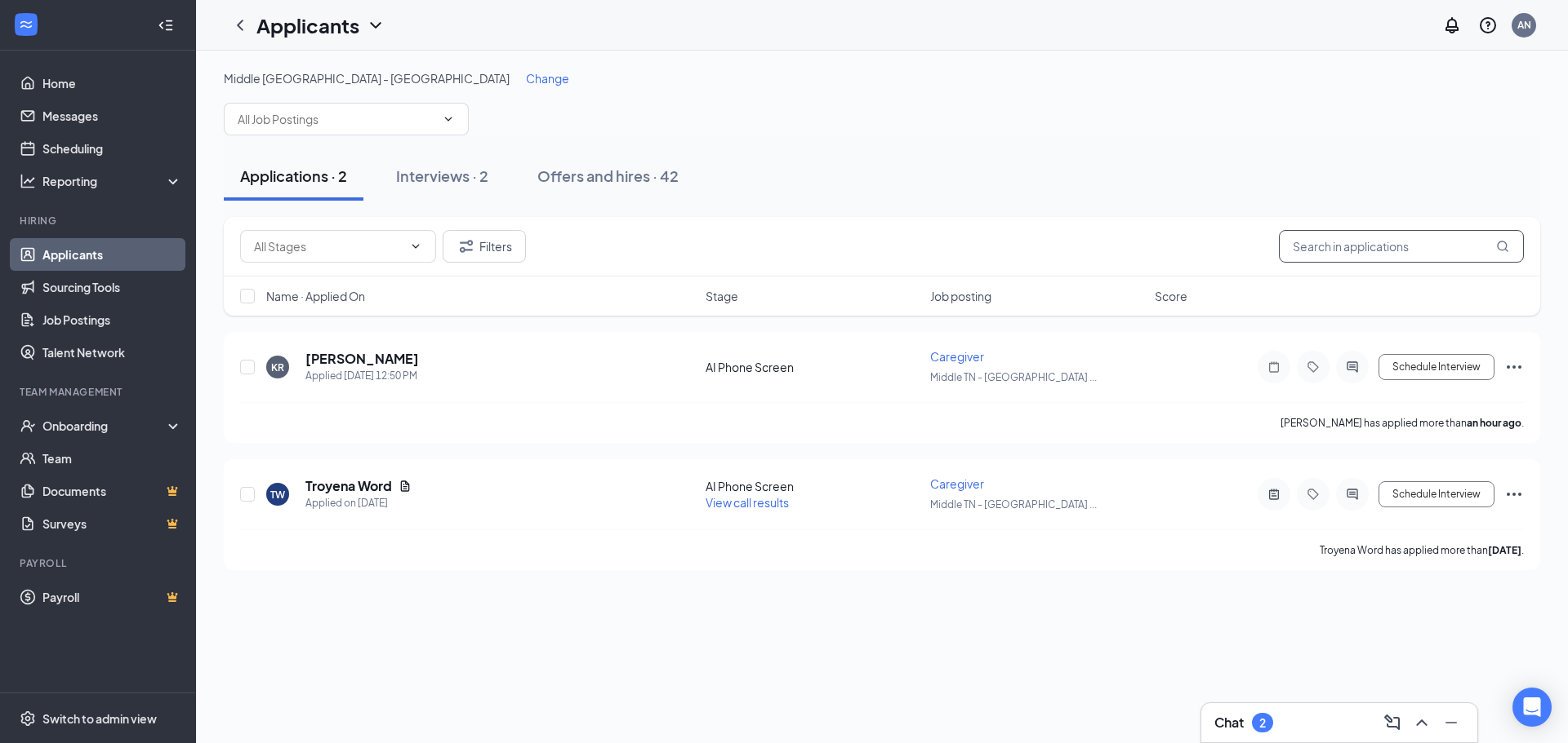
click at [1412, 243] on input "text" at bounding box center [1401, 245] width 245 height 32
click at [492, 252] on button "Filters" at bounding box center [483, 245] width 83 height 32
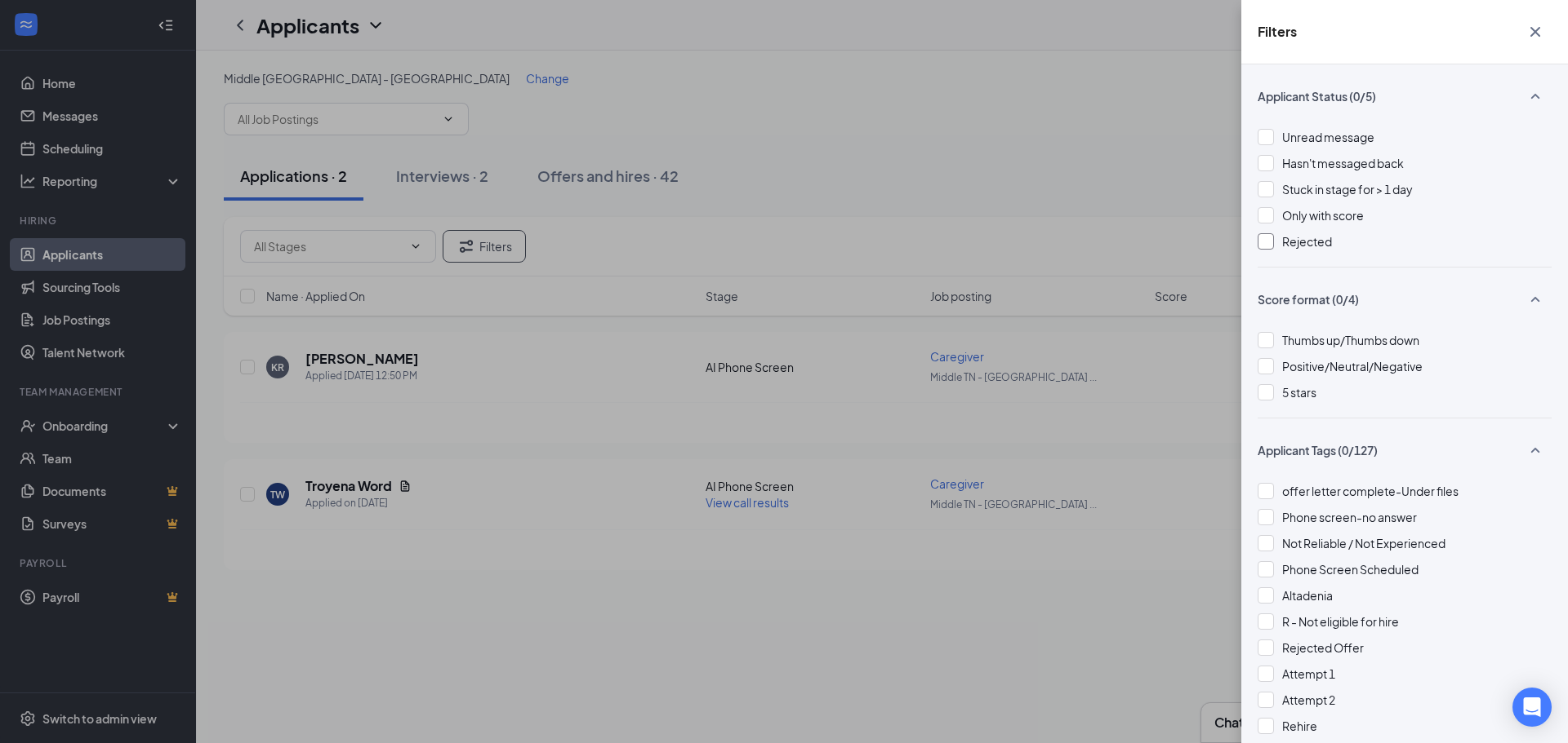
click at [1262, 240] on div at bounding box center [1266, 241] width 17 height 17
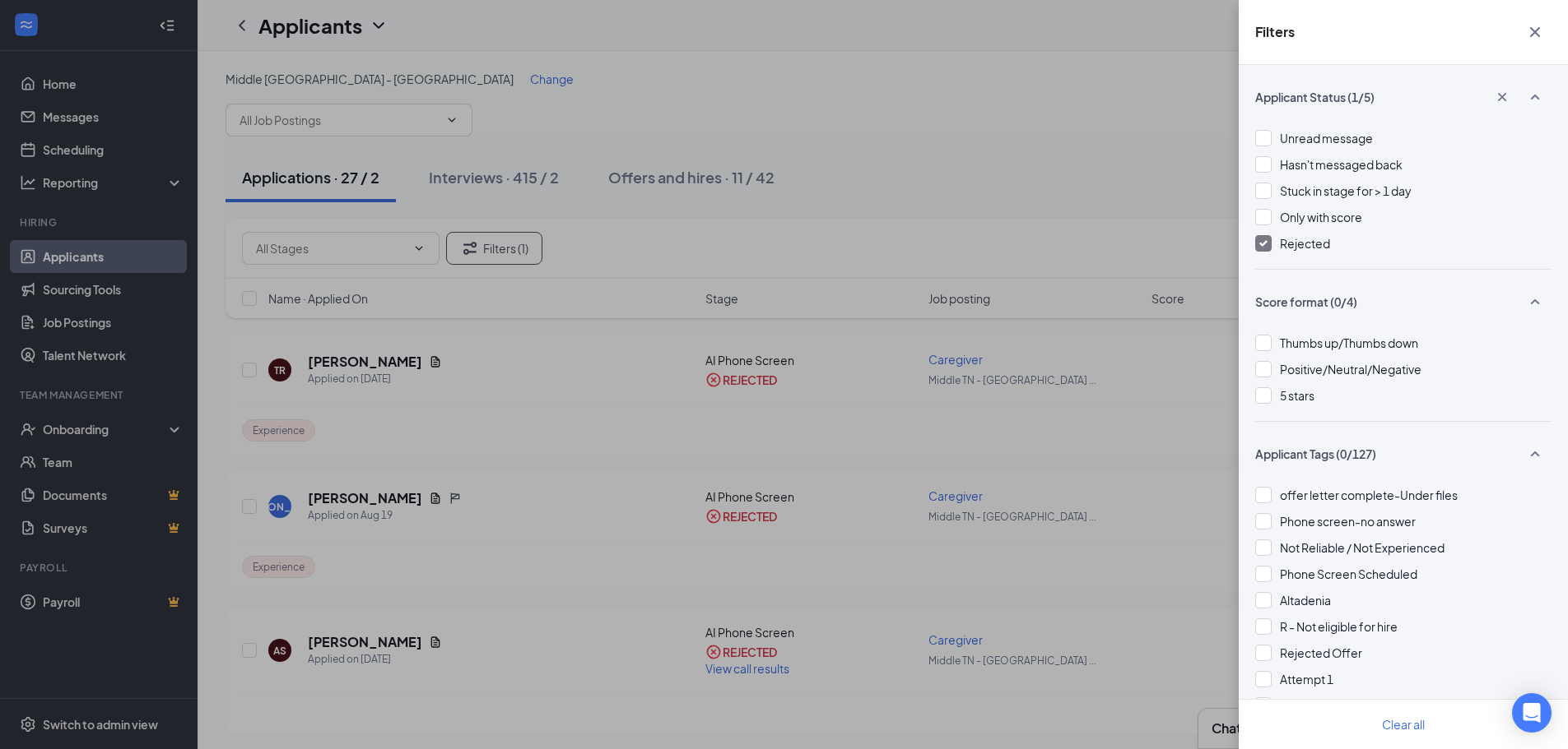
click at [1113, 162] on div "Filters Applicant Status (1/5) Unread message Hasn't messaged back Stuck in sta…" at bounding box center [784, 374] width 1568 height 749
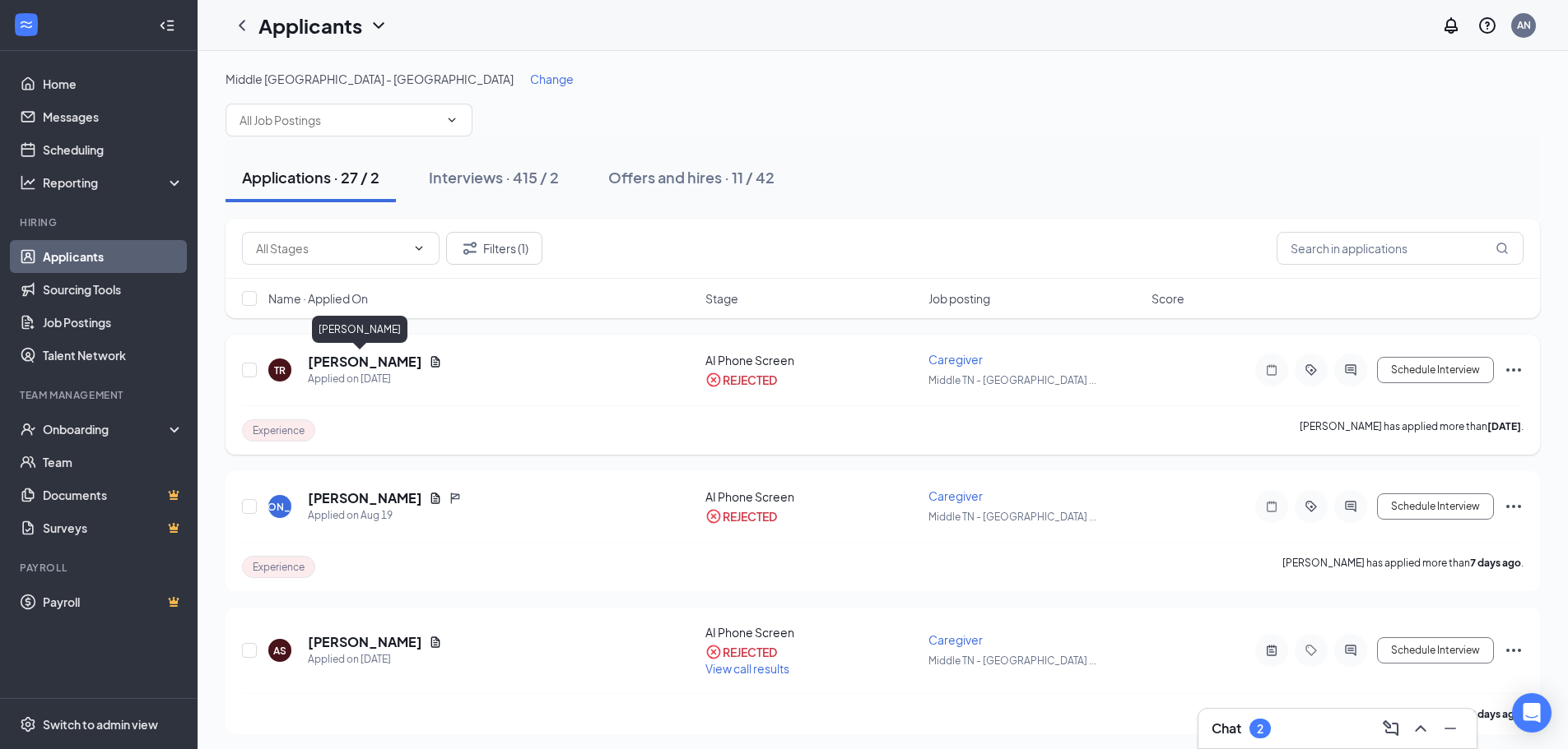
click at [371, 361] on h5 "[PERSON_NAME]" at bounding box center [365, 362] width 114 height 18
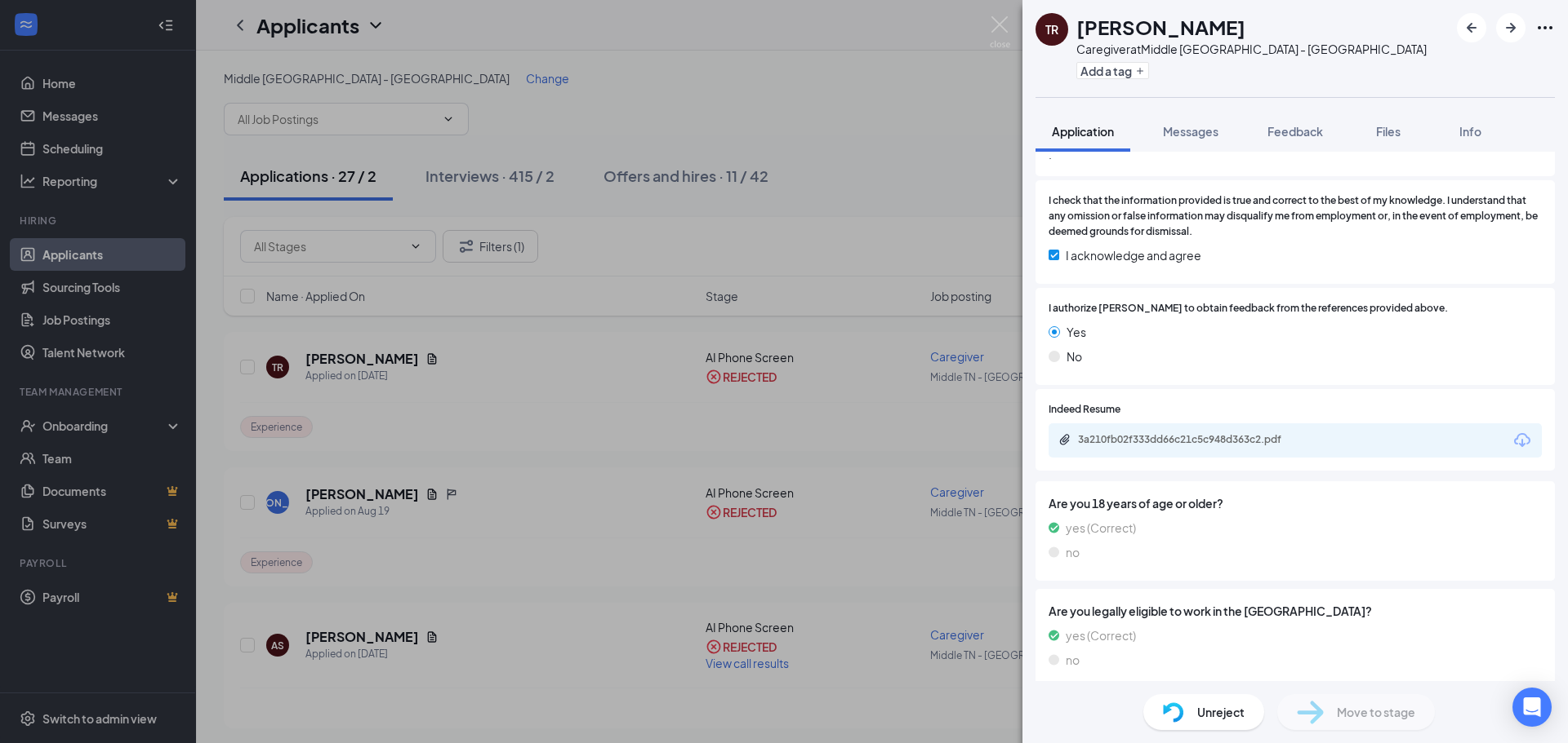
scroll to position [2383, 0]
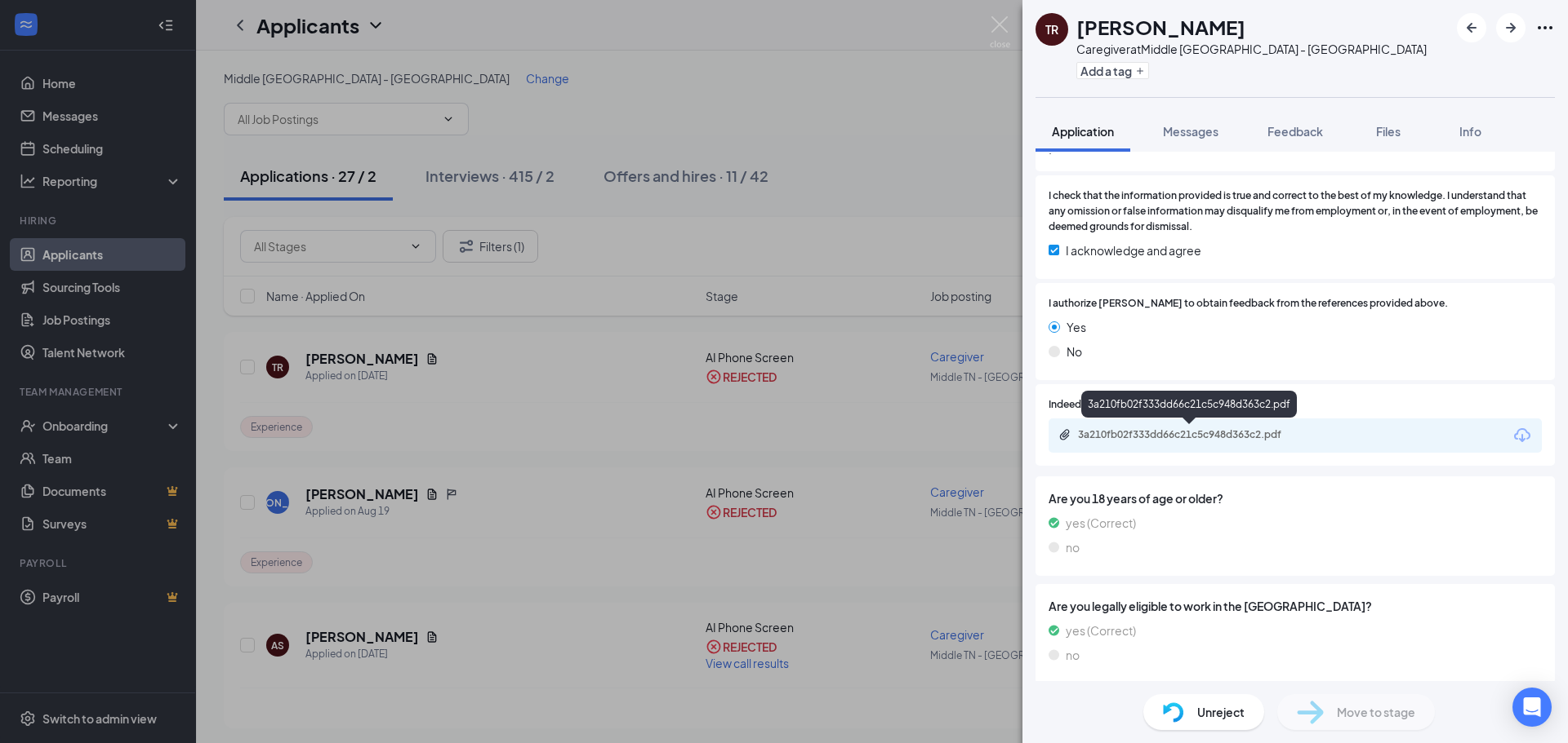
click at [1232, 428] on div "3a210fb02f333dd66c21c5c948d363c2.pdf" at bounding box center [1192, 434] width 229 height 13
click at [813, 74] on div "[PERSON_NAME] Ranger Caregiver at [GEOGRAPHIC_DATA] - [GEOGRAPHIC_DATA] Add a t…" at bounding box center [784, 372] width 1568 height 743
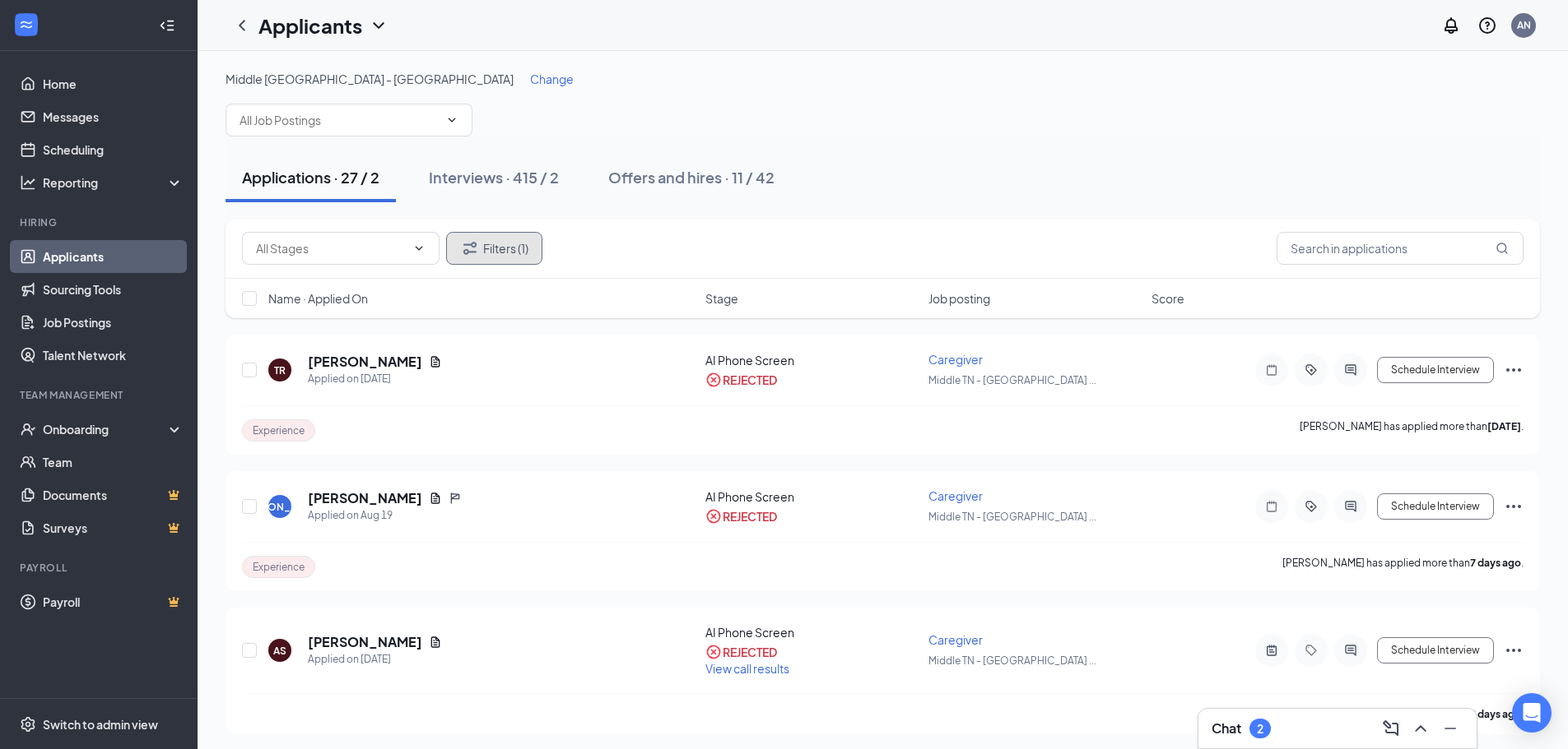
click at [491, 252] on button "Filters (1)" at bounding box center [494, 247] width 97 height 33
click at [497, 255] on button "Filters (1)" at bounding box center [494, 247] width 97 height 33
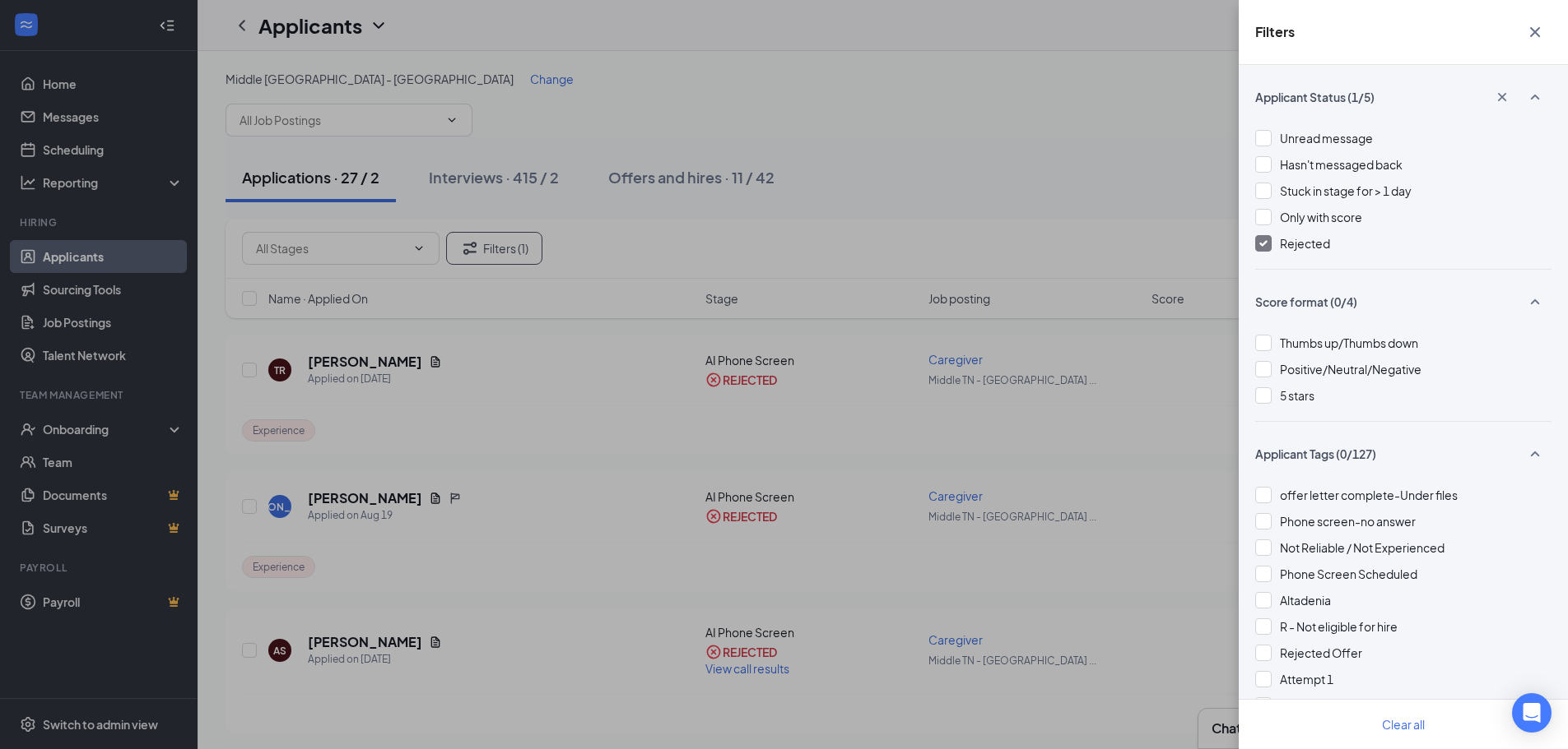
click at [1264, 240] on img at bounding box center [1263, 243] width 8 height 7
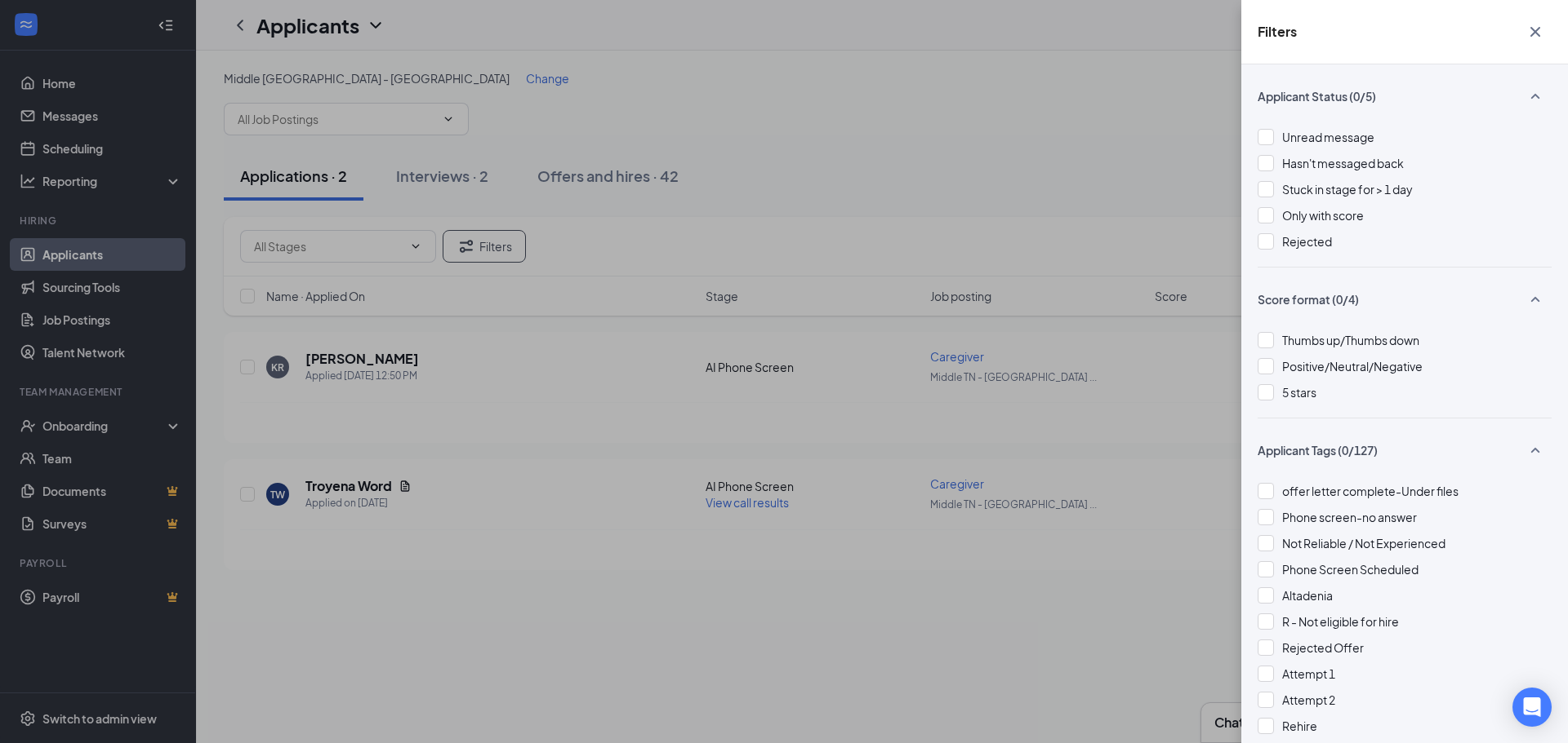
click at [1025, 118] on div "Filters Applicant Status (0/5) Unread message Hasn't messaged back Stuck in sta…" at bounding box center [784, 372] width 1568 height 743
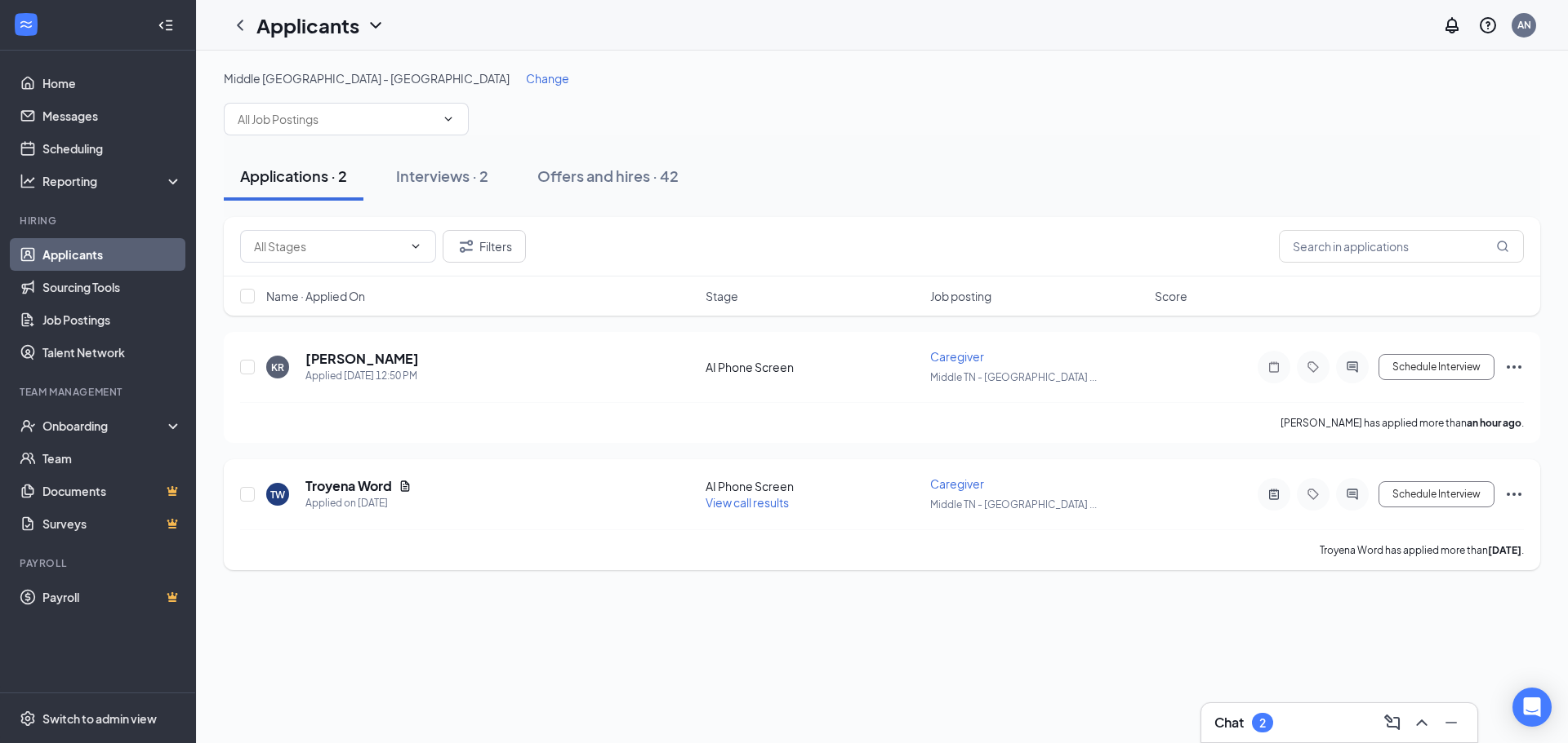
click at [757, 506] on span "View call results" at bounding box center [746, 503] width 83 height 15
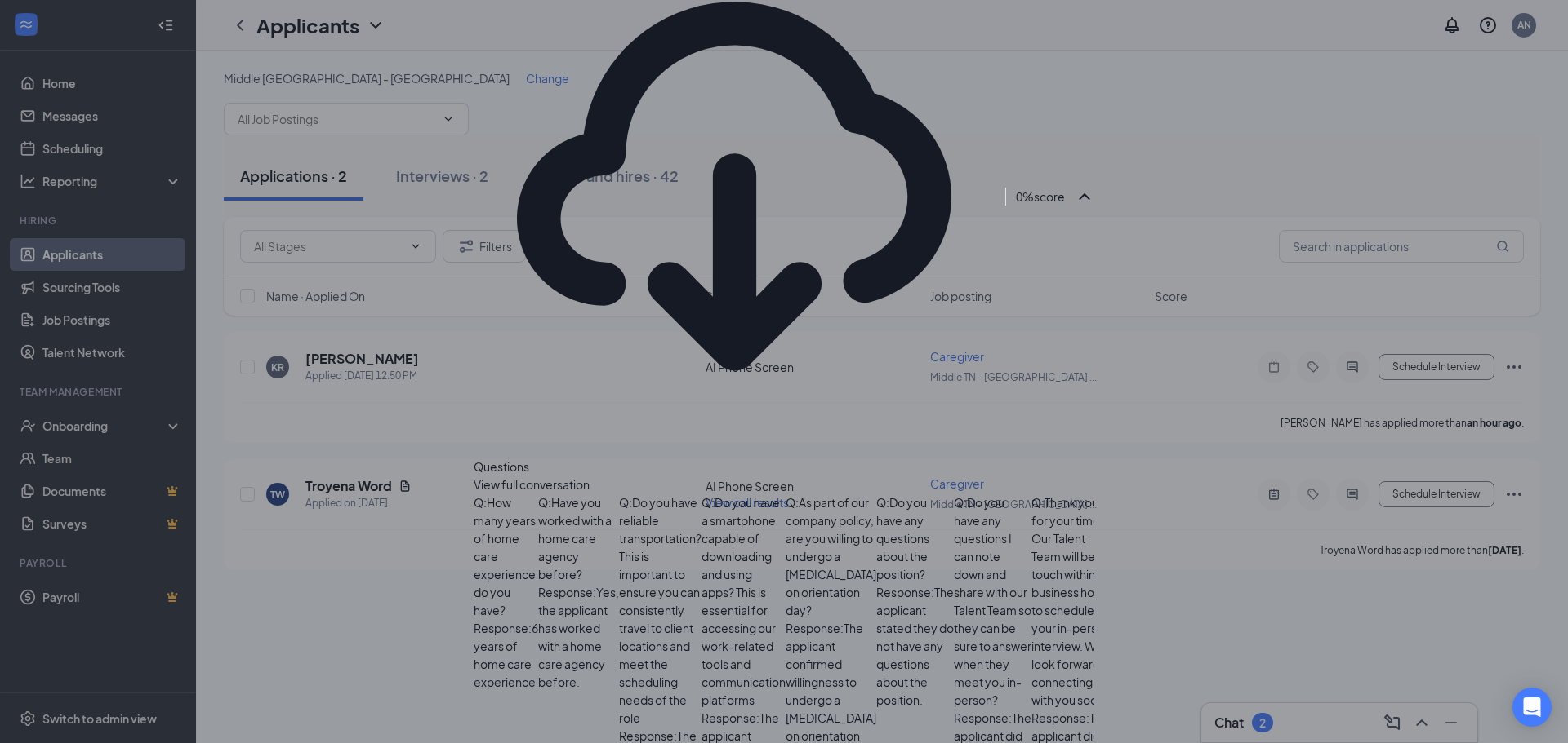
click at [305, 651] on div "AI screening ( Troyena Word ) Score is calculated equally across all questions,…" at bounding box center [784, 372] width 1568 height 743
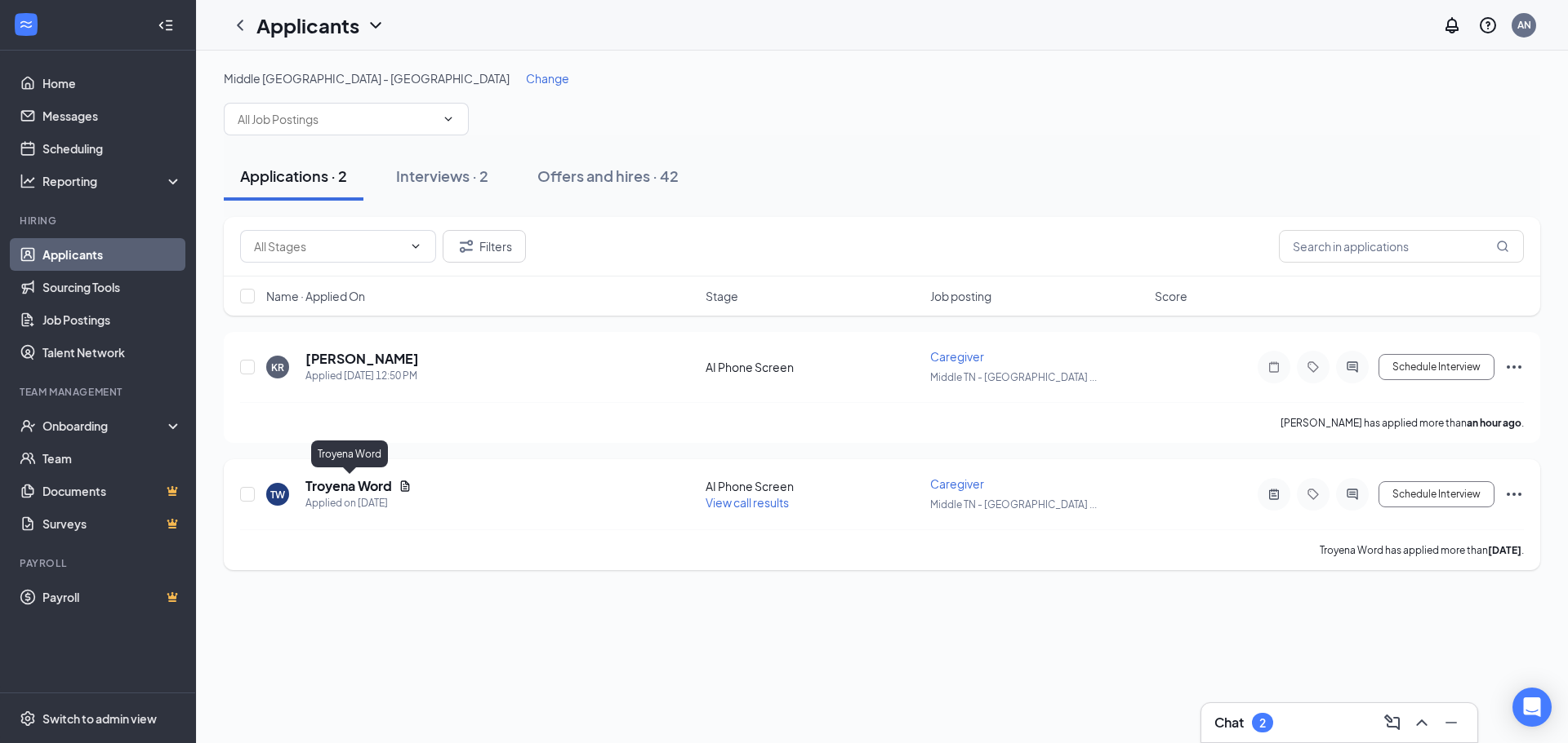
click at [362, 489] on h5 "Troyena Word" at bounding box center [348, 486] width 86 height 18
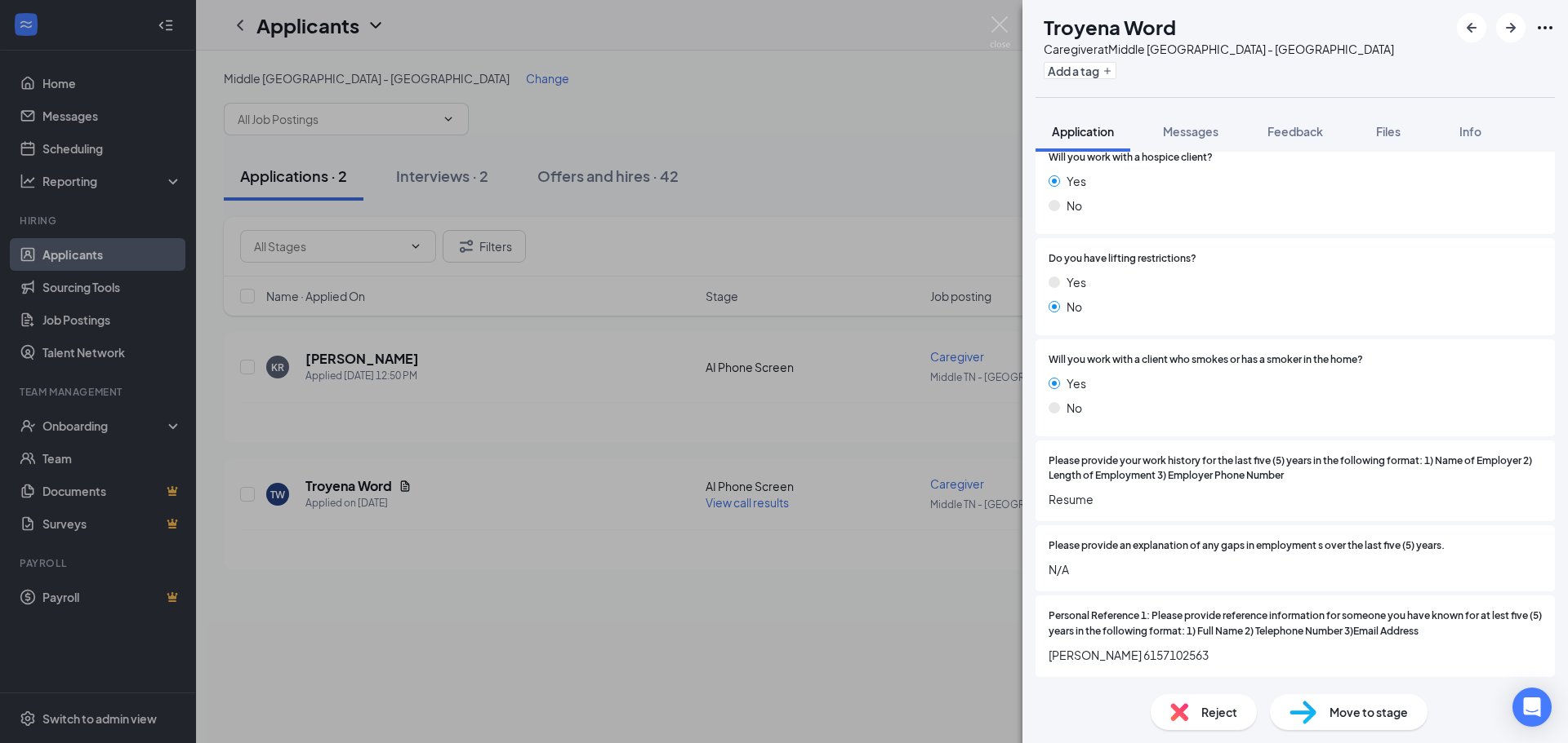
scroll to position [2390, 0]
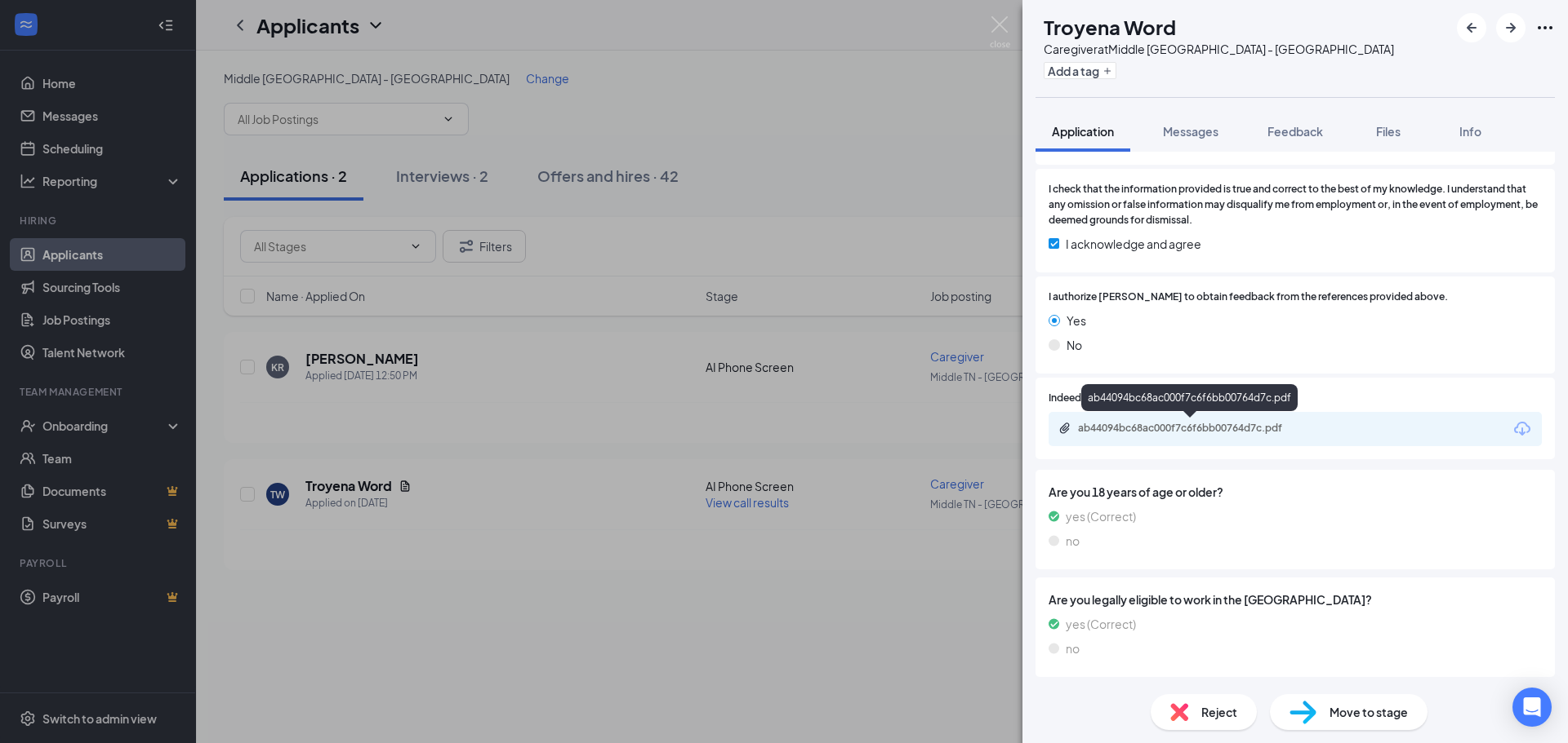
click at [1218, 432] on div "ab44094bc68ac000f7c6f6bb00764d7c.pdf" at bounding box center [1192, 428] width 229 height 13
click at [955, 66] on div "TW Troyena Word Caregiver at [GEOGRAPHIC_DATA] - [GEOGRAPHIC_DATA] Add a tag Ap…" at bounding box center [784, 372] width 1568 height 743
click at [905, 140] on div "Applications · 2 Interviews · 2 Offers and hires · 42" at bounding box center [882, 176] width 1317 height 81
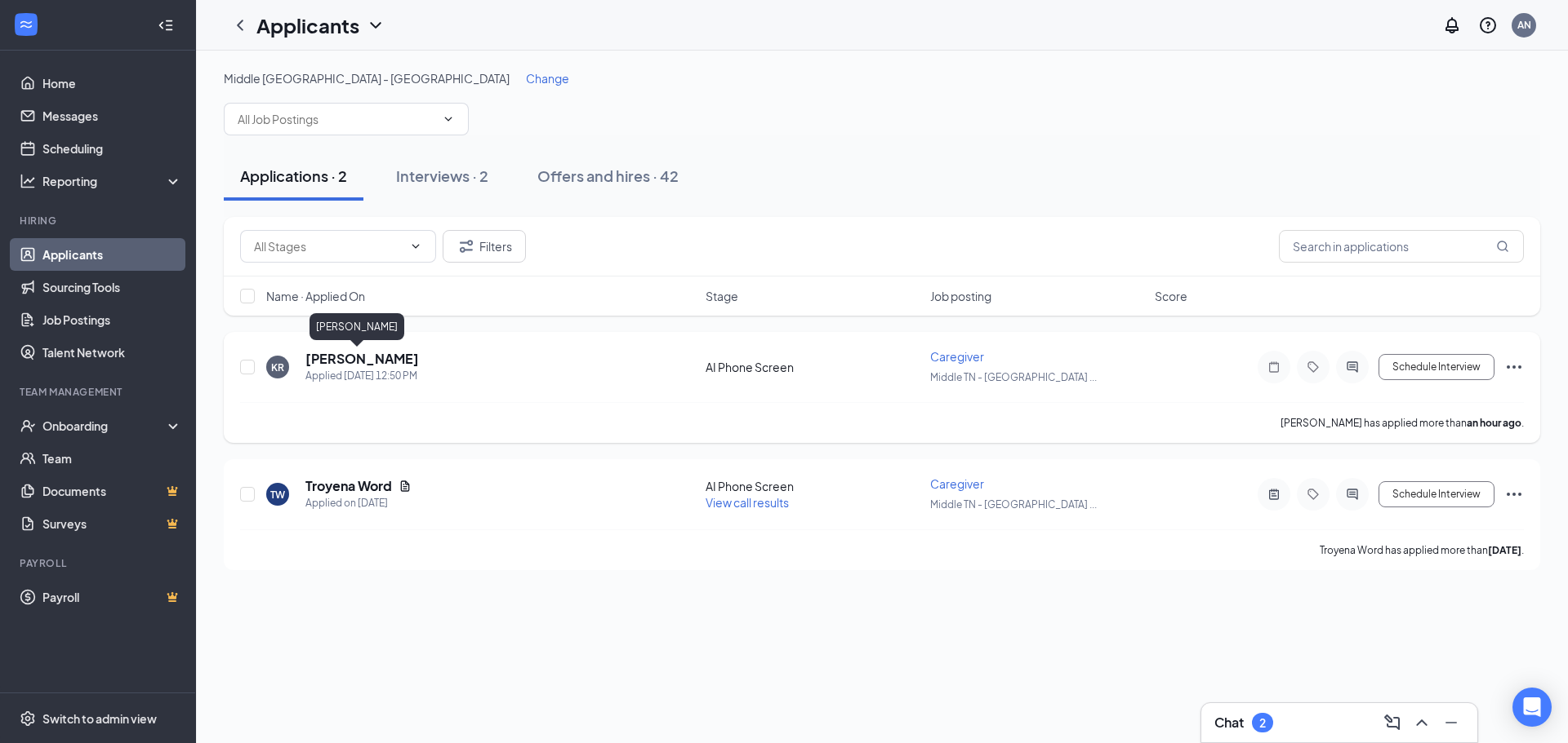
click at [327, 357] on h5 "[PERSON_NAME]" at bounding box center [362, 359] width 113 height 18
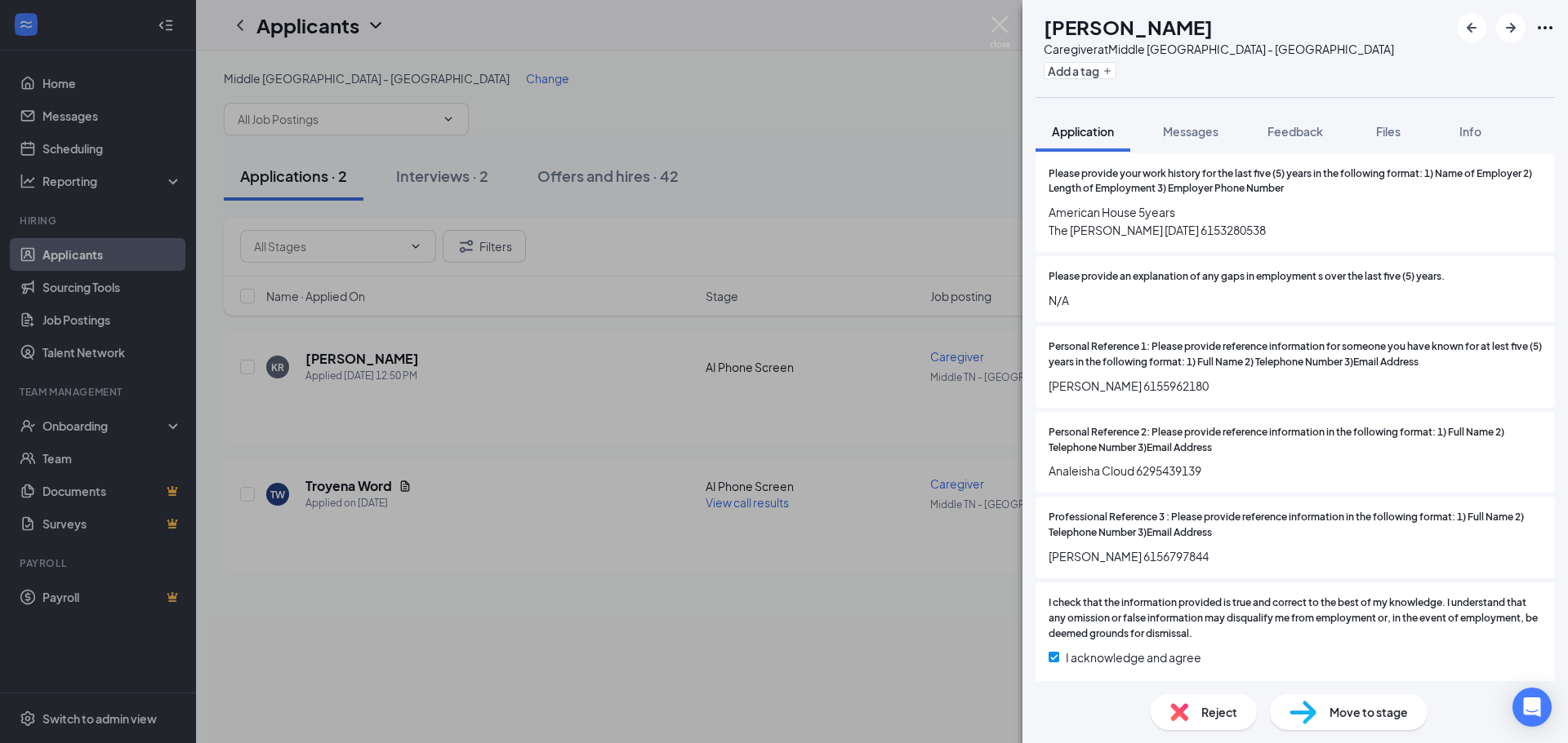
scroll to position [1993, 0]
click at [803, 121] on div "KR Keshea Reid Caregiver at Middle TN - Murfreesboro Add a tag Application Mess…" at bounding box center [784, 372] width 1568 height 743
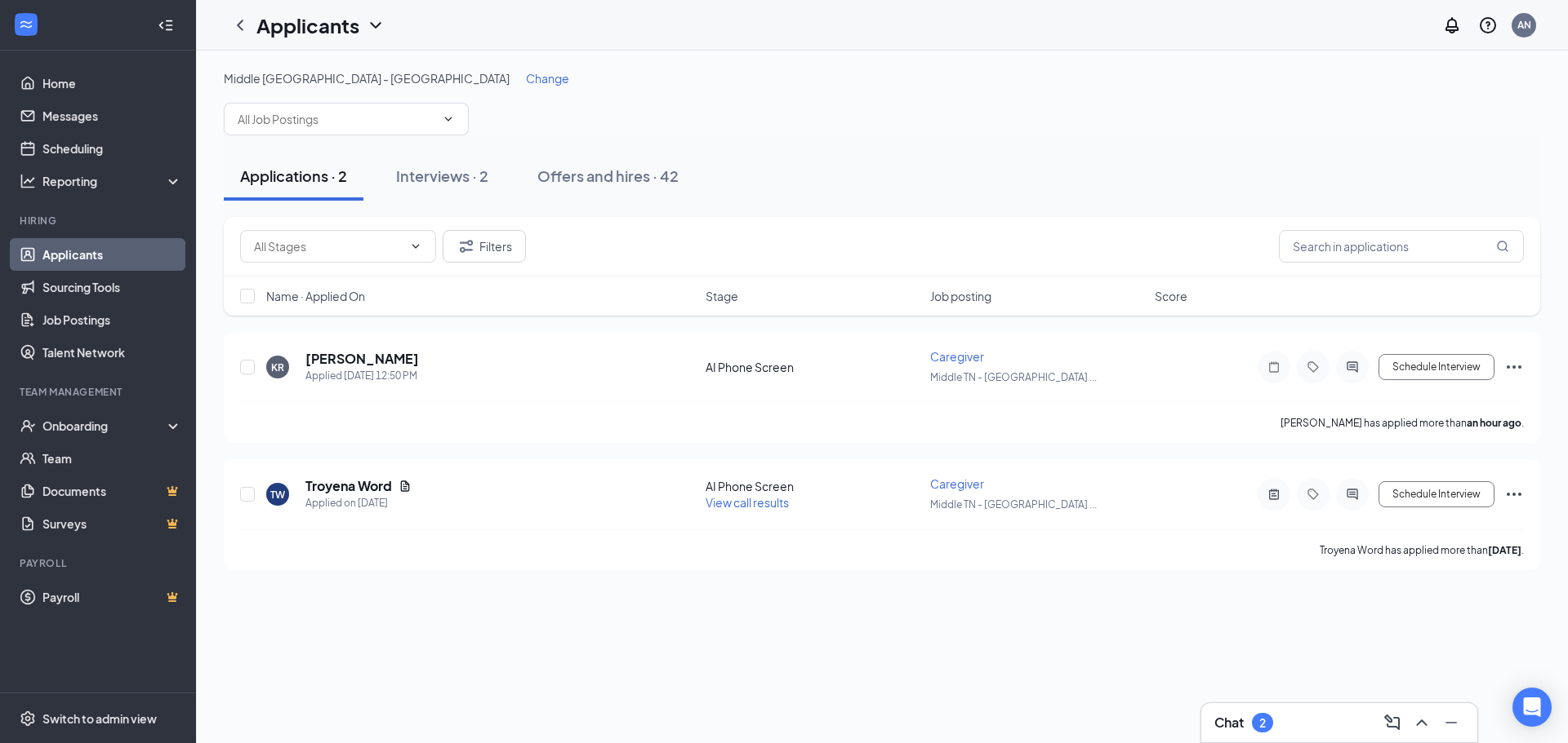
click at [803, 121] on div "Middle TN - Murfreesboro Change" at bounding box center [882, 103] width 1317 height 66
